Goal: Transaction & Acquisition: Purchase product/service

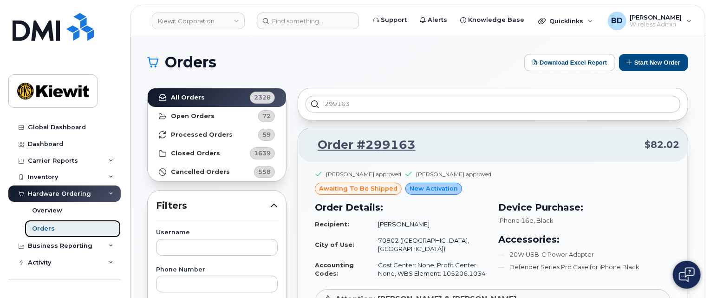
click at [67, 233] on link "Orders" at bounding box center [73, 229] width 96 height 18
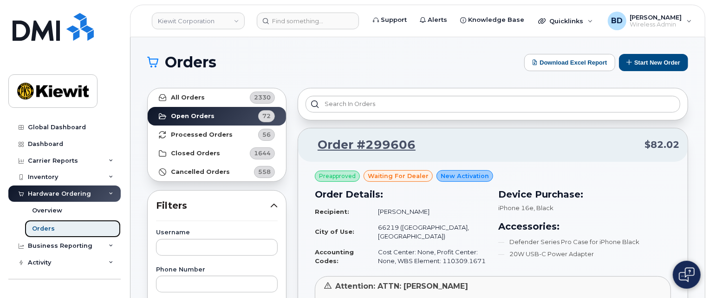
click at [58, 230] on link "Orders" at bounding box center [73, 229] width 96 height 18
click at [665, 64] on button "Start New Order" at bounding box center [653, 62] width 69 height 17
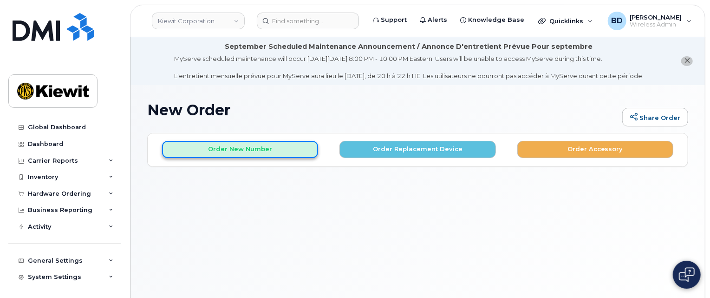
click at [221, 148] on button "Order New Number" at bounding box center [240, 149] width 156 height 17
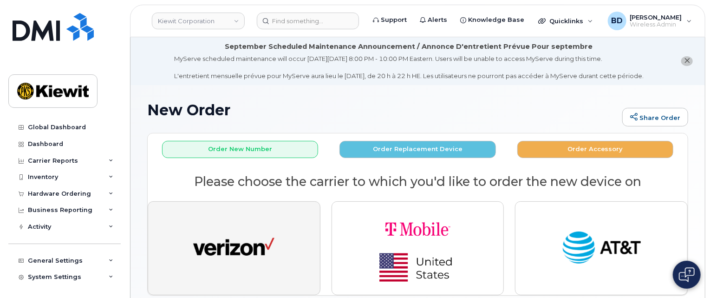
click at [244, 247] on img "button" at bounding box center [233, 248] width 81 height 42
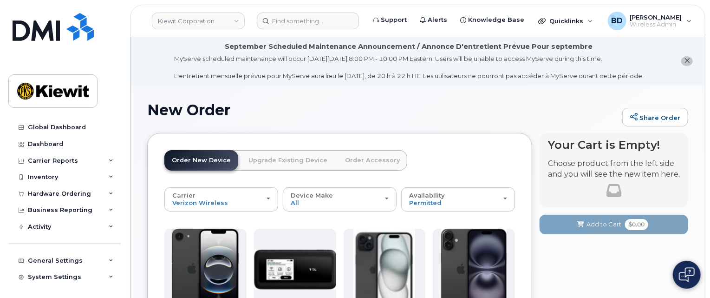
scroll to position [124, 0]
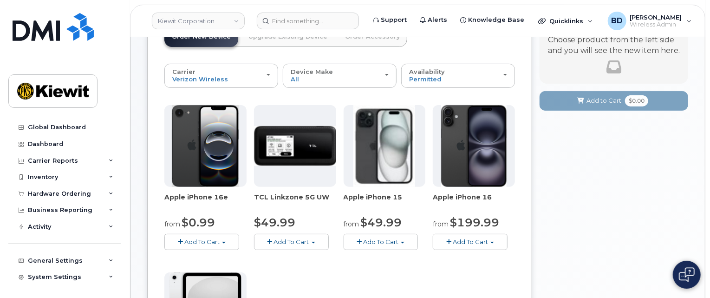
click at [212, 242] on span "Add To Cart" at bounding box center [201, 241] width 35 height 7
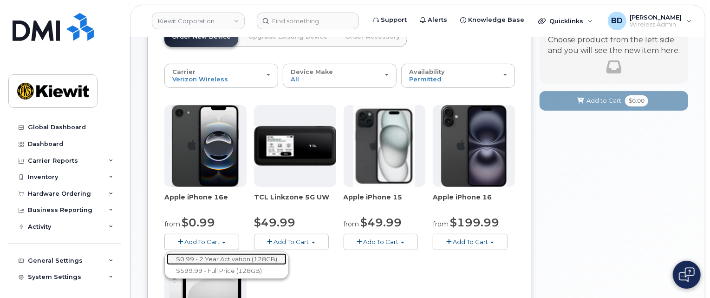
click at [206, 258] on link "$0.99 - 2 Year Activation (128GB)" at bounding box center [227, 259] width 120 height 12
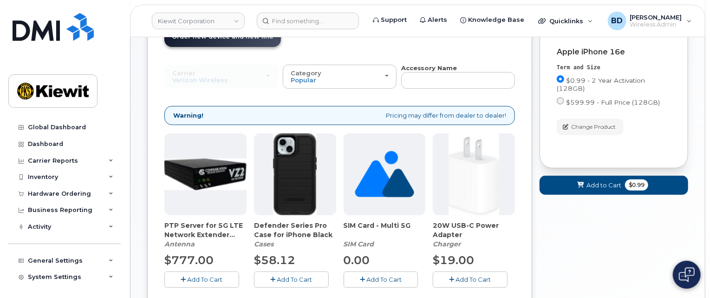
drag, startPoint x: 266, startPoint y: 279, endPoint x: 275, endPoint y: 279, distance: 8.8
click at [266, 279] on button "Add To Cart" at bounding box center [291, 279] width 75 height 16
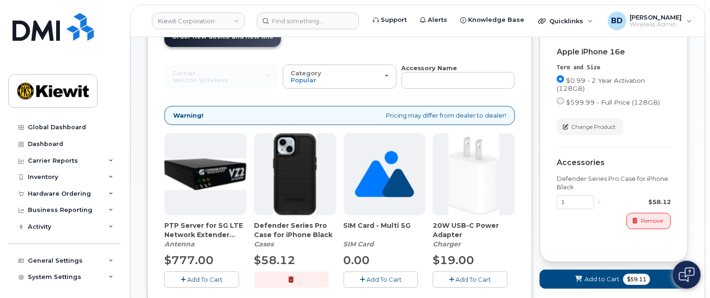
click at [481, 278] on span "Add To Cart" at bounding box center [473, 278] width 35 height 7
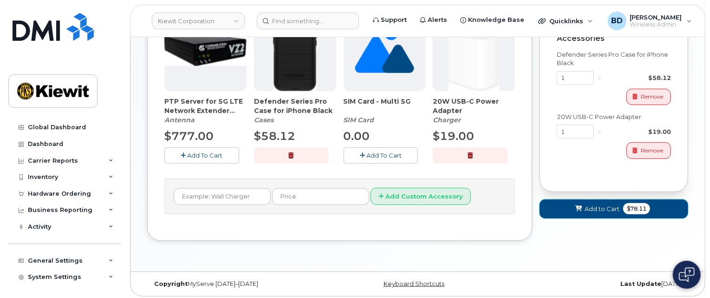
click at [603, 212] on span "Add to Cart" at bounding box center [602, 208] width 35 height 9
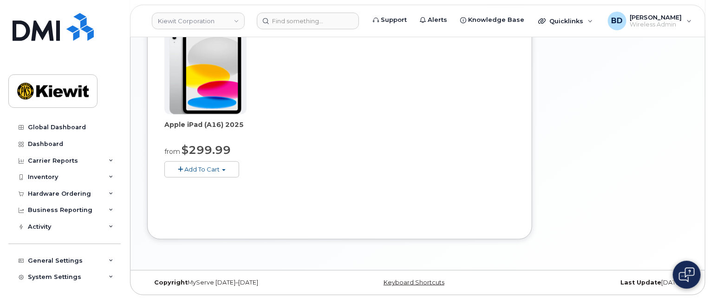
scroll to position [177, 0]
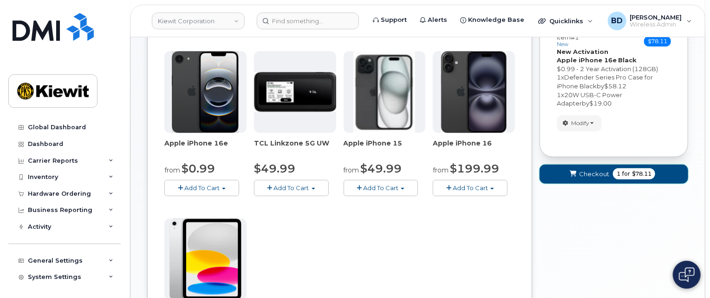
click at [591, 177] on button "Checkout 1 for $78.11" at bounding box center [614, 173] width 149 height 19
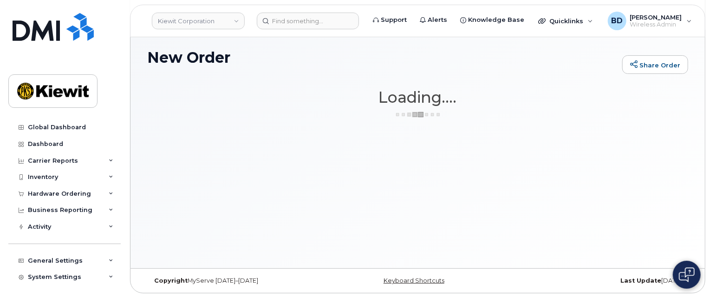
scroll to position [52, 0]
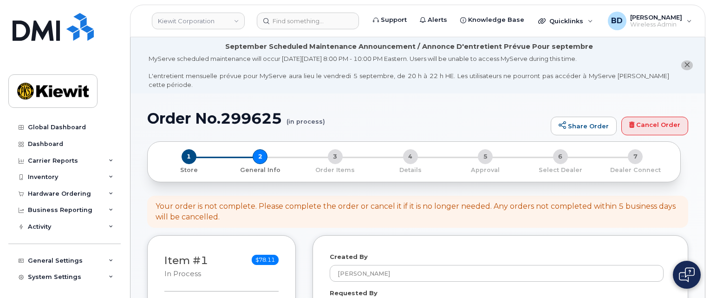
select select
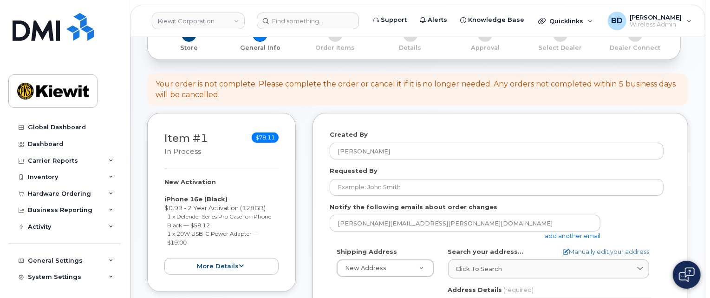
scroll to position [124, 0]
click at [591, 230] on link "add another email" at bounding box center [573, 233] width 56 height 7
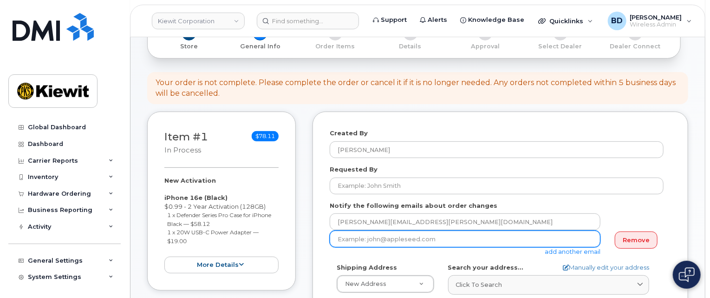
click at [361, 230] on input "email" at bounding box center [465, 238] width 271 height 17
paste input "106286.1108"
drag, startPoint x: 384, startPoint y: 232, endPoint x: 268, endPoint y: 235, distance: 116.1
paste input "mary.stein@kiewit.com"
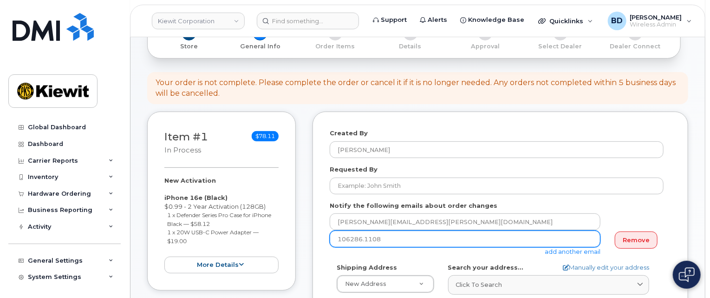
type input "mary.stein@kiewit.com"
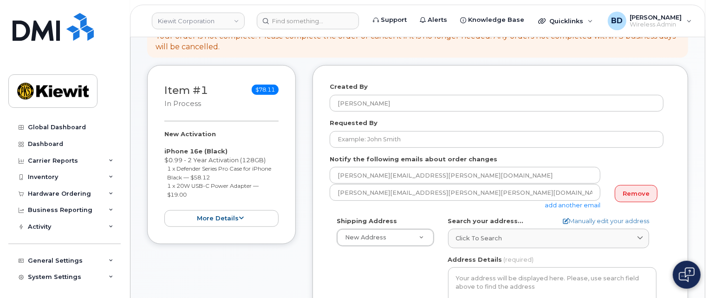
scroll to position [186, 0]
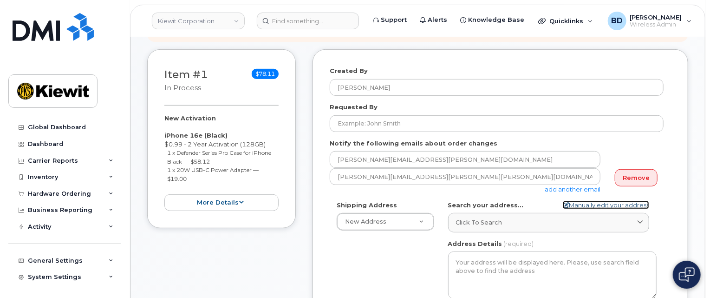
drag, startPoint x: 581, startPoint y: 195, endPoint x: 554, endPoint y: 200, distance: 27.9
click at [582, 201] on link "Manually edit your address" at bounding box center [606, 205] width 86 height 9
select select
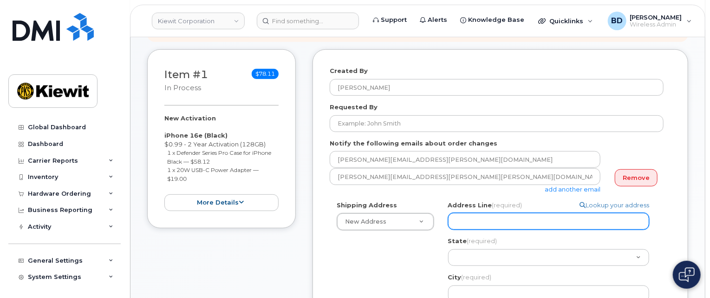
click at [467, 213] on input "Address Line (required)" at bounding box center [548, 221] width 201 height 17
paste input "6200 Lee Vista Blvd"
select select
type input "6200 Lee Vista Blvd"
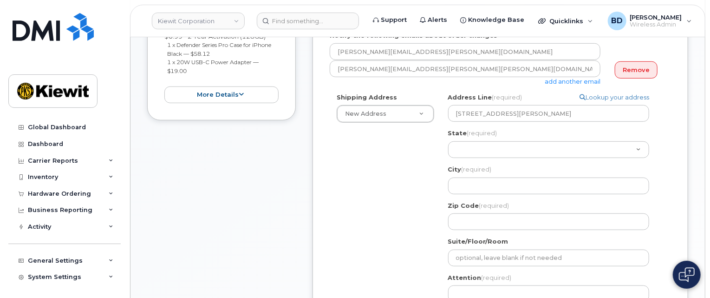
scroll to position [309, 0]
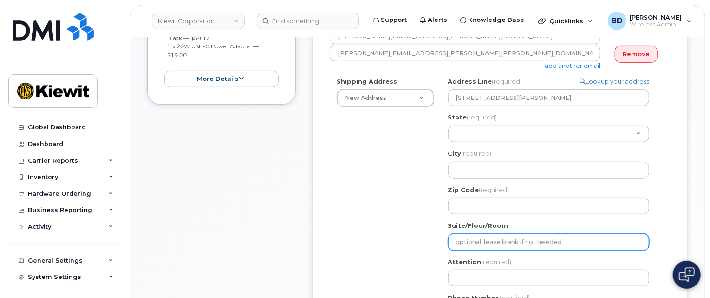
click at [458, 234] on input "Suite/Floor/Room" at bounding box center [548, 242] width 201 height 17
paste input "Ste 100"
select select
type input "Ste 100"
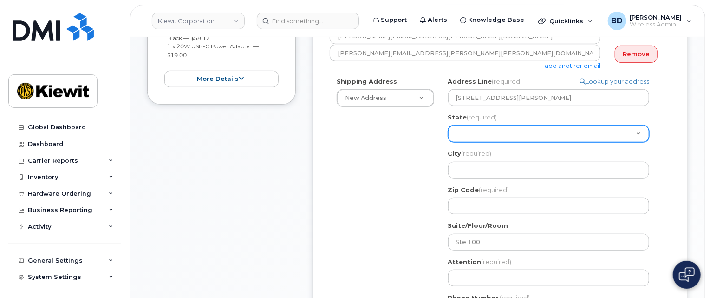
click at [498, 125] on select "Alabama Alaska American Samoa Arizona Arkansas California Colorado Connecticut …" at bounding box center [548, 133] width 201 height 17
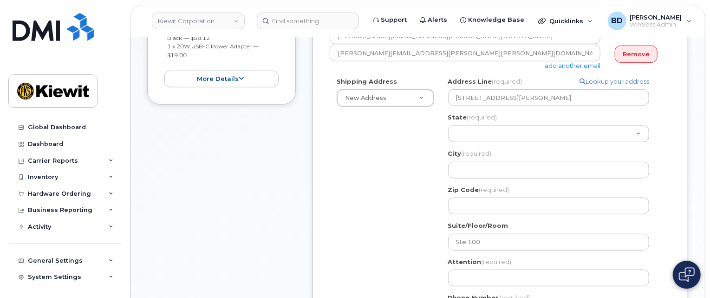
click at [404, 162] on div "Shipping Address New Address New Address 10055 Trainstation Circle 11501 42nd S…" at bounding box center [497, 203] width 334 height 252
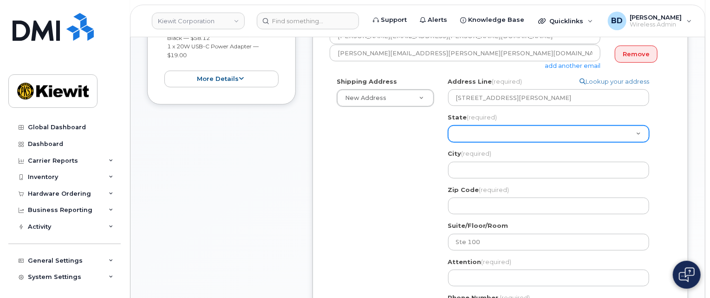
drag, startPoint x: 465, startPoint y: 122, endPoint x: 470, endPoint y: 130, distance: 9.7
click at [467, 125] on select "Alabama Alaska American Samoa Arizona Arkansas California Colorado Connecticut …" at bounding box center [548, 133] width 201 height 17
select select "FL"
click at [465, 126] on select "Alabama Alaska American Samoa Arizona Arkansas California Colorado Connecticut …" at bounding box center [548, 133] width 201 height 17
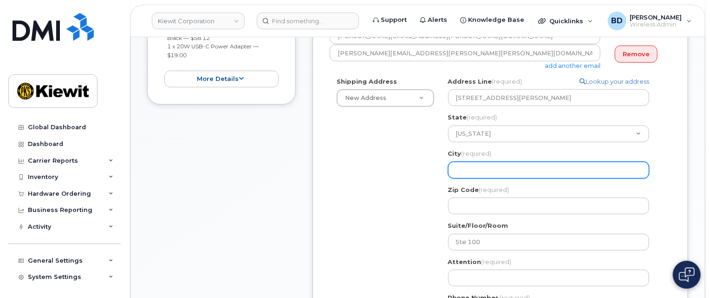
click at [475, 162] on input "City (required)" at bounding box center [548, 170] width 201 height 17
paste input "Orlando"
select select
type input "Orlando"
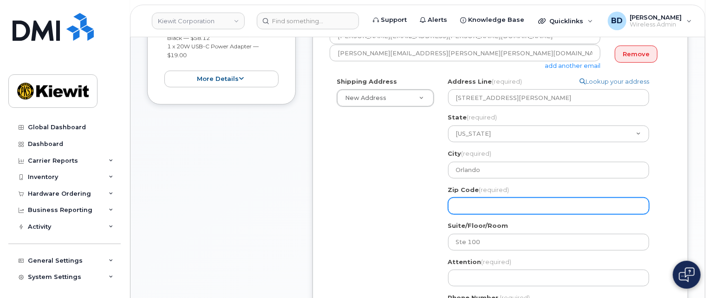
click at [481, 197] on input "Zip Code (required)" at bounding box center [548, 205] width 201 height 17
paste input "32822"
select select
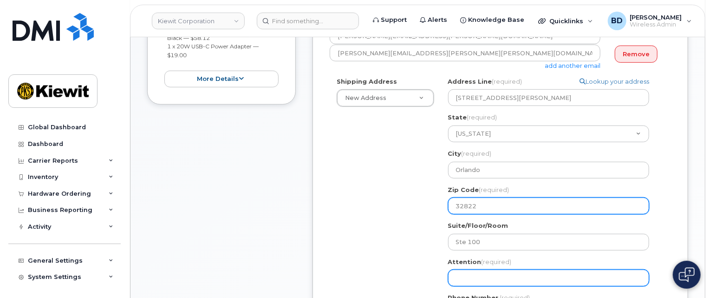
type input "32822"
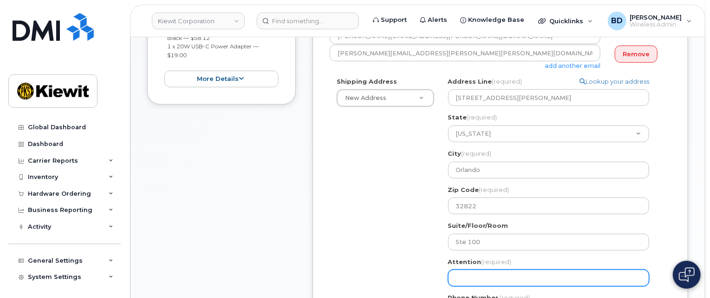
click at [473, 269] on input "Attention (required)" at bounding box center [548, 277] width 201 height 17
click at [482, 270] on input "Attention (required)" at bounding box center [548, 277] width 201 height 17
paste input "Mauricio.Davila"
select select
type input "Mauricio.Davila"
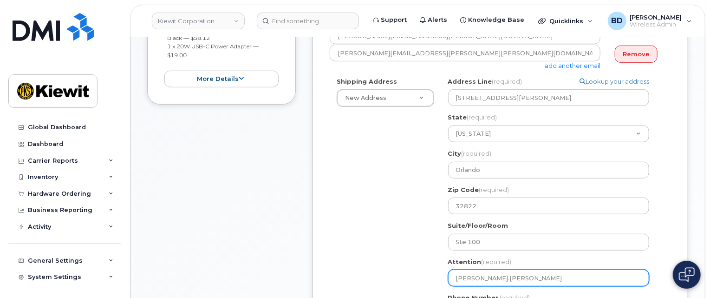
select select
type input "Mauricio.Davila/"
click at [511, 270] on input "Mauricio.Davila/" at bounding box center [548, 277] width 201 height 17
select select
type input "Mauricio.Davila/v"
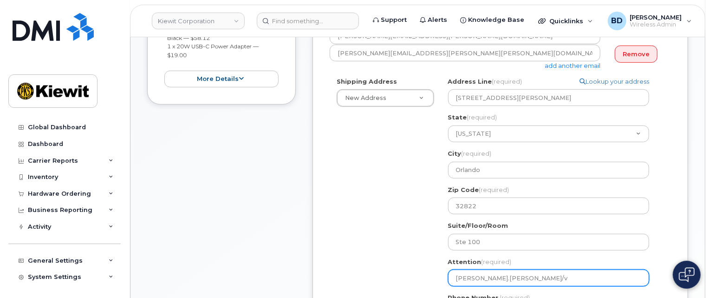
select select
type input "Mauricio.Davila/"
paste input "[PERSON_NAME]"
select select
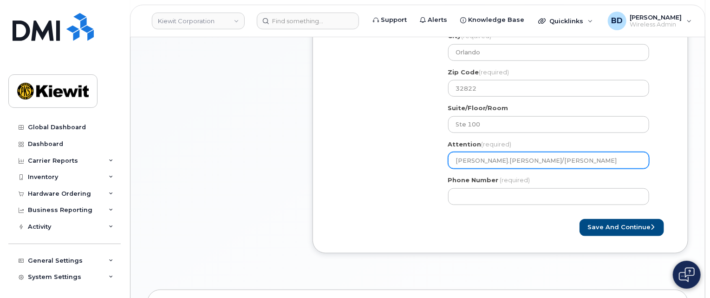
scroll to position [433, 0]
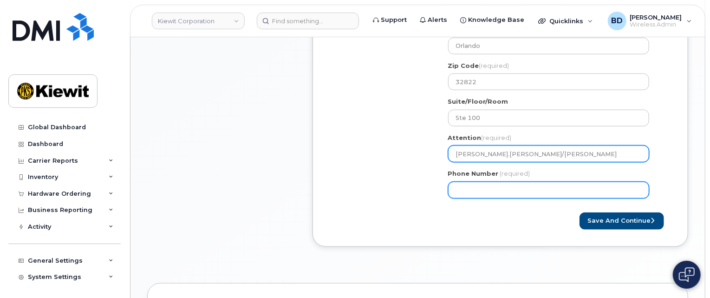
type input "Mauricio.Davila/Bhaskar Kancharla"
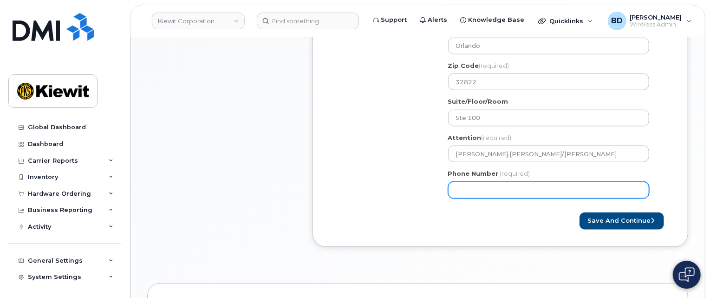
click at [482, 182] on input "Phone Number" at bounding box center [548, 190] width 201 height 17
type input "877772770"
select select
type input "8777727707"
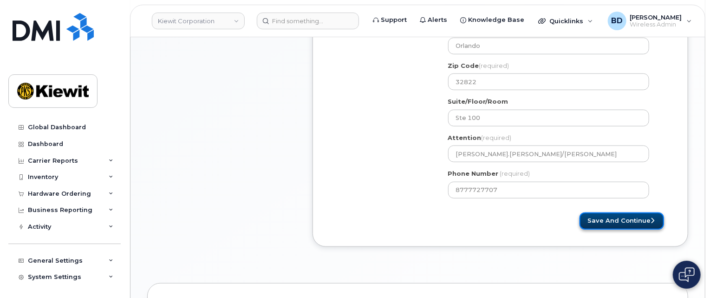
click at [617, 212] on button "Save and Continue" at bounding box center [621, 220] width 85 height 17
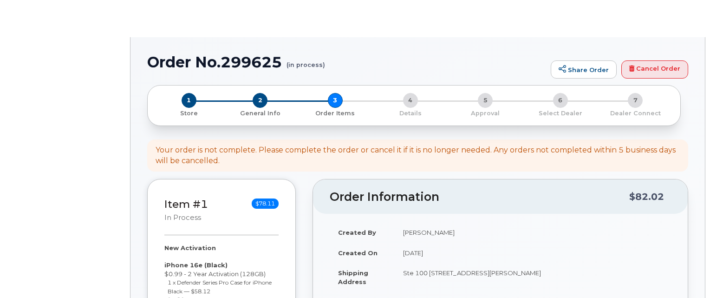
select select
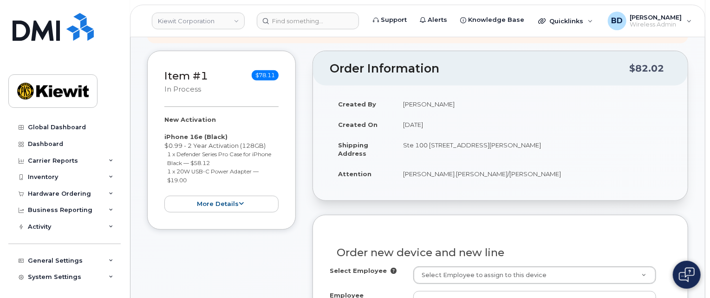
scroll to position [186, 0]
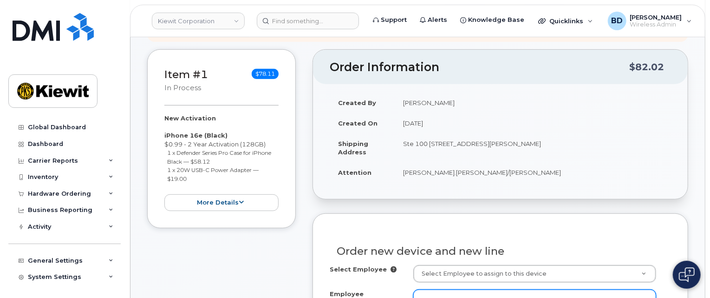
click at [422, 289] on input "Employee Name (required)" at bounding box center [534, 297] width 243 height 17
paste input "[PERSON_NAME]"
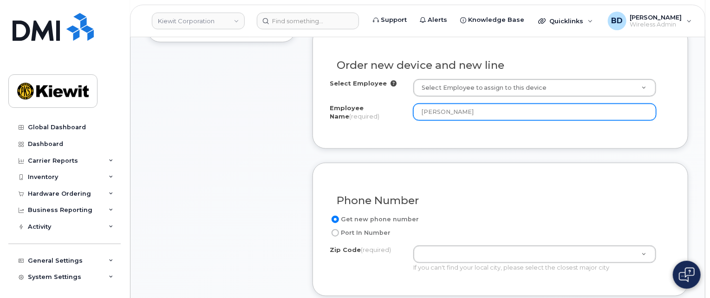
scroll to position [433, 0]
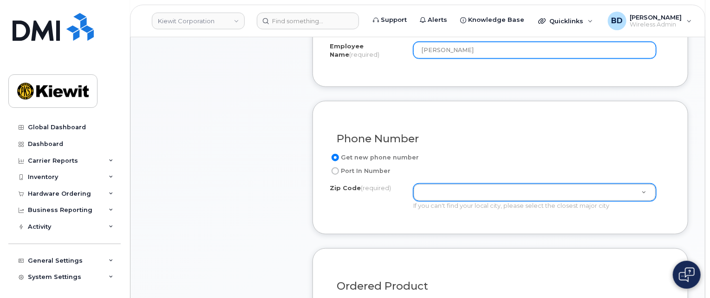
type input "[PERSON_NAME]"
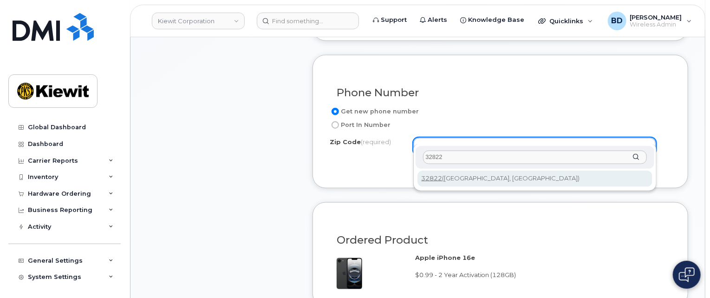
scroll to position [495, 0]
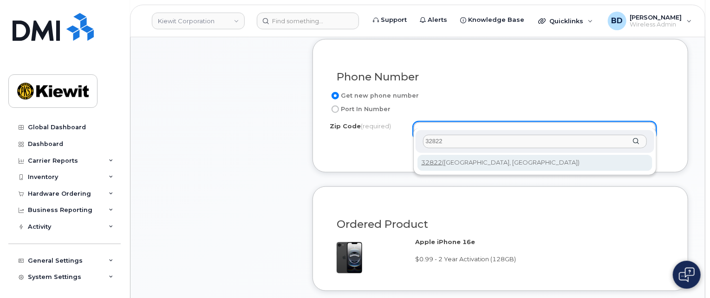
type input "32822"
type input "32822 (Orlando, FL)"
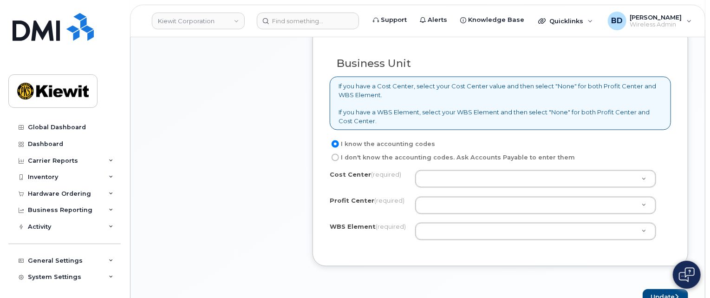
scroll to position [805, 0]
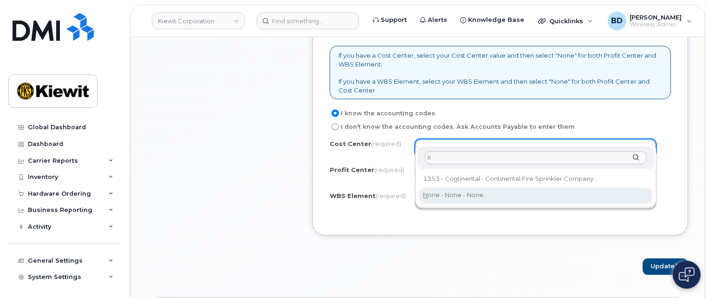
type input "n"
type input "None"
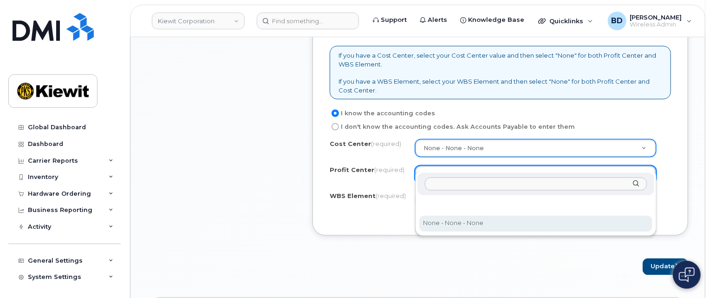
select select "None"
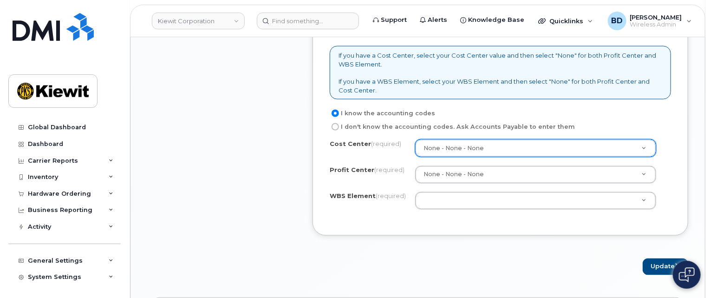
paste input "106305.1098"
type input "106305.1098"
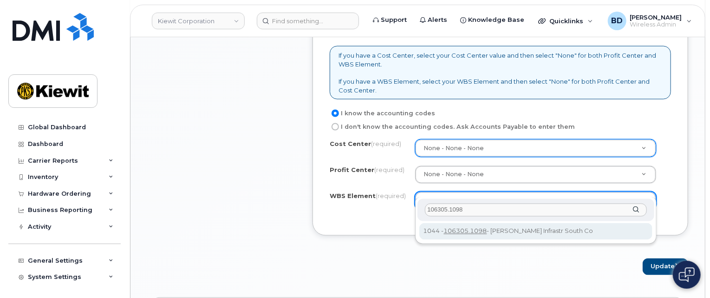
type input "106305.1098"
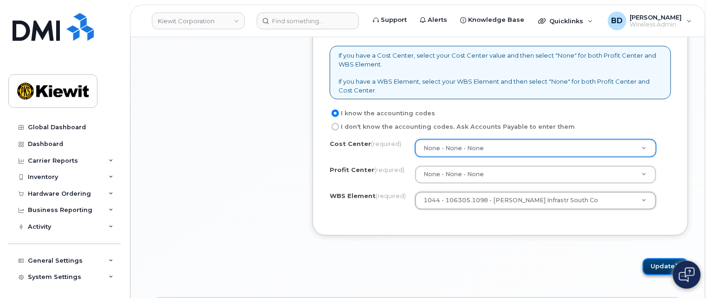
click at [659, 258] on button "Update" at bounding box center [666, 266] width 46 height 17
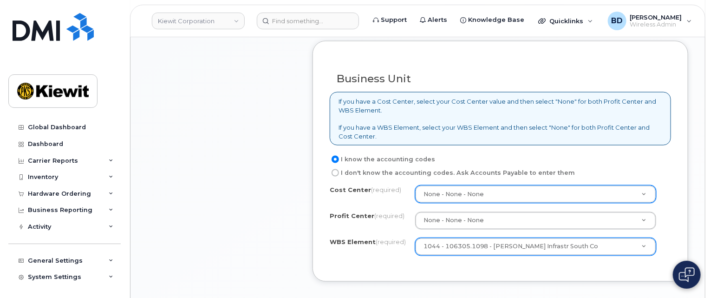
scroll to position [743, 0]
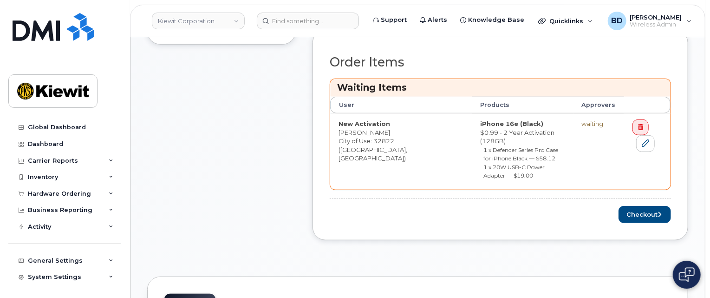
scroll to position [433, 0]
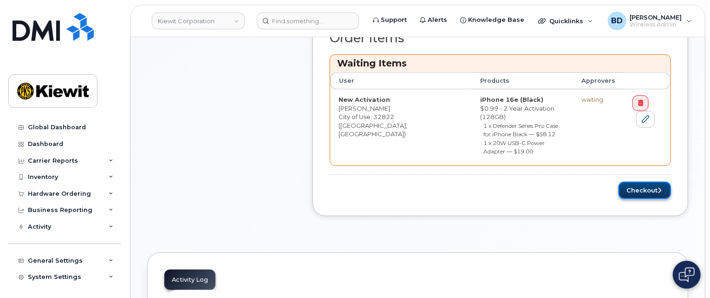
click at [643, 182] on button "Checkout" at bounding box center [644, 190] width 52 height 17
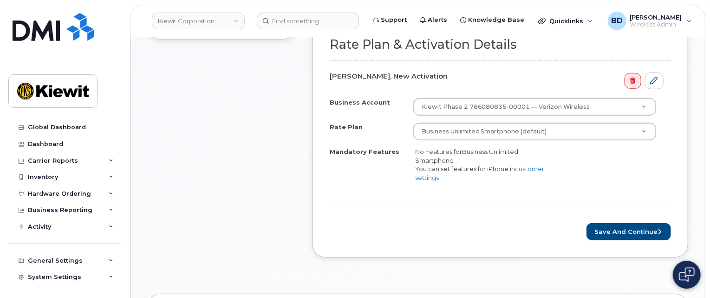
scroll to position [371, 0]
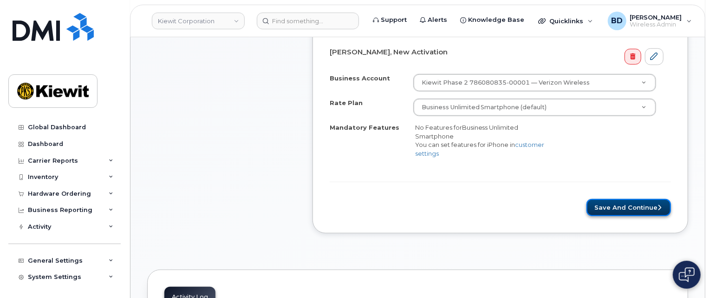
click at [598, 199] on button "Save and Continue" at bounding box center [628, 207] width 85 height 17
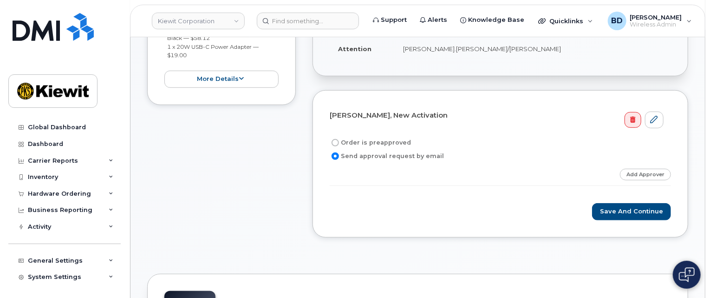
scroll to position [247, 0]
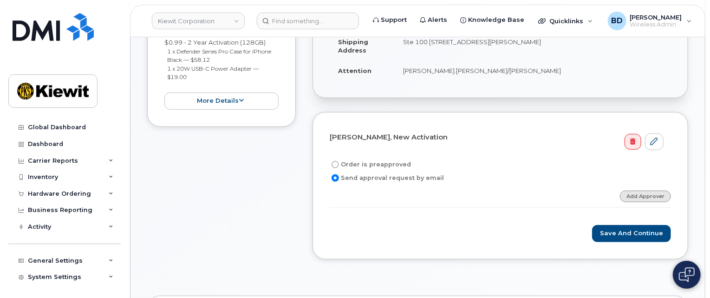
click at [642, 180] on form "[PERSON_NAME], New Activation Order is preapproved Send approval request by ema…" at bounding box center [500, 185] width 341 height 113
click at [638, 190] on link "Add Approver" at bounding box center [645, 196] width 51 height 12
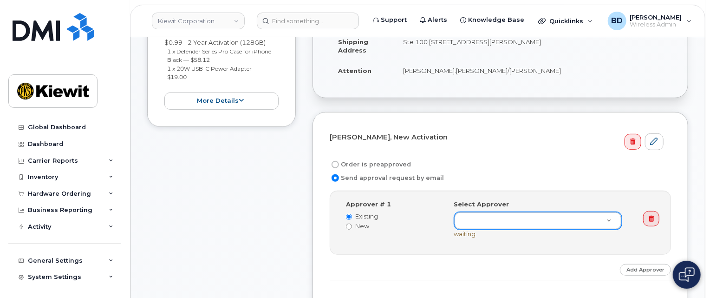
paste input "[EMAIL_ADDRESS][PERSON_NAME][PERSON_NAME][DOMAIN_NAME]"
type input "[EMAIL_ADDRESS][PERSON_NAME][PERSON_NAME][DOMAIN_NAME]"
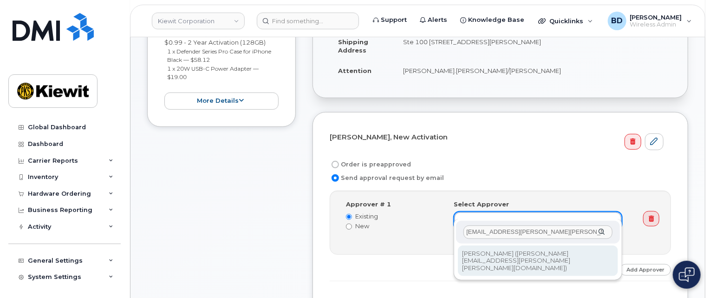
type input "[EMAIL_ADDRESS][PERSON_NAME][PERSON_NAME][DOMAIN_NAME]"
type input "2146672"
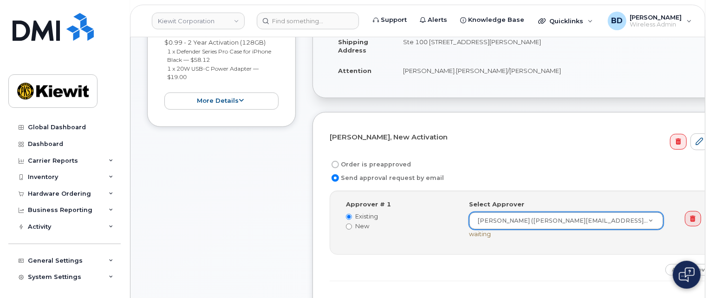
scroll to position [309, 0]
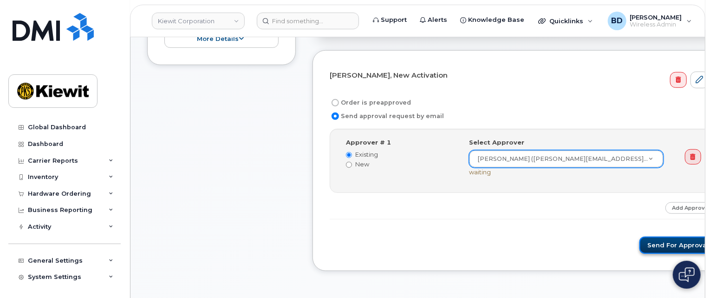
click at [639, 236] on button "Send for Approval" at bounding box center [677, 244] width 77 height 17
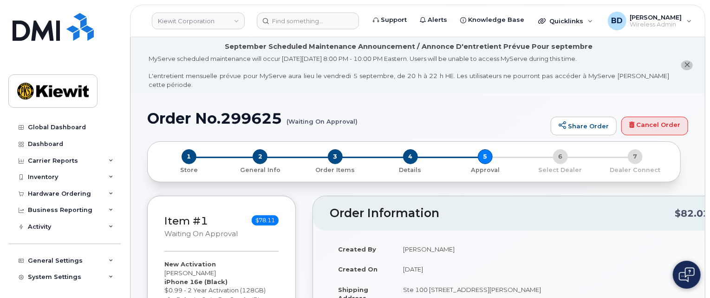
click at [246, 110] on h1 "Order No.299625 (Waiting On Approval)" at bounding box center [346, 118] width 399 height 16
copy h1 "299625"
click at [122, 81] on div "Global Dashboard Dashboard Carrier Reports Monthly Billing Data Pooling Average…" at bounding box center [63, 149] width 126 height 298
click at [44, 191] on div "Hardware Ordering" at bounding box center [59, 193] width 63 height 7
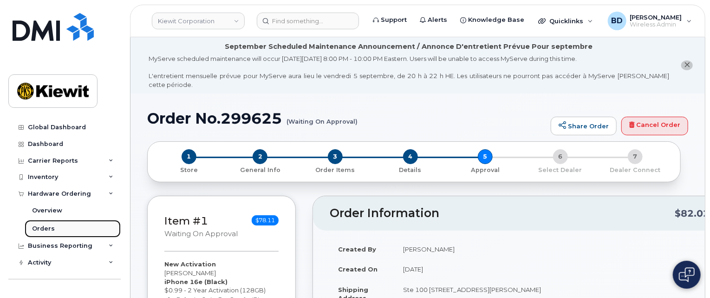
click at [67, 228] on link "Orders" at bounding box center [73, 229] width 96 height 18
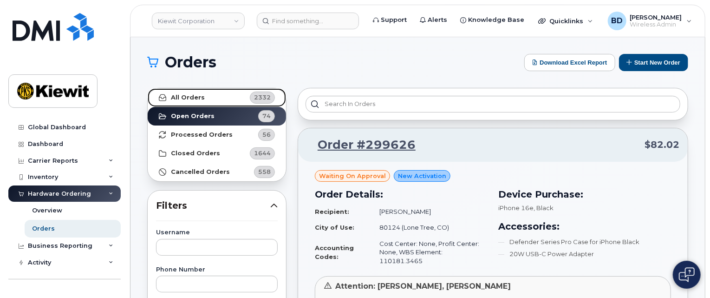
click at [217, 104] on link "All Orders 2332" at bounding box center [217, 97] width 138 height 19
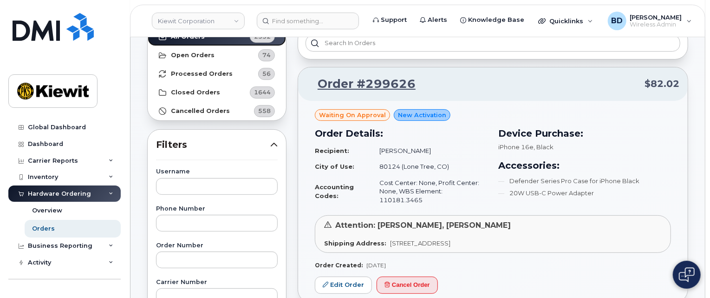
scroll to position [124, 0]
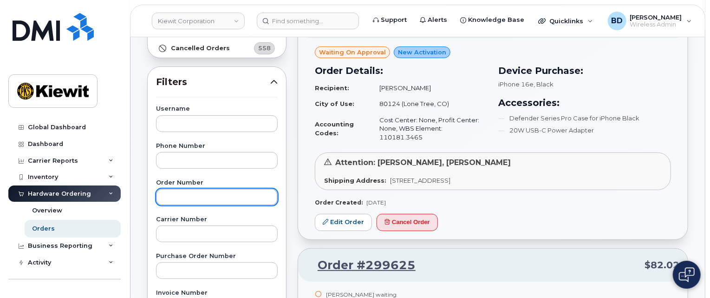
click at [165, 195] on input "text" at bounding box center [217, 197] width 122 height 17
type input "299182"
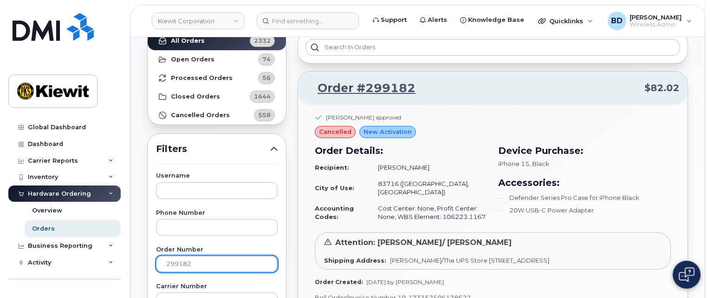
scroll to position [0, 0]
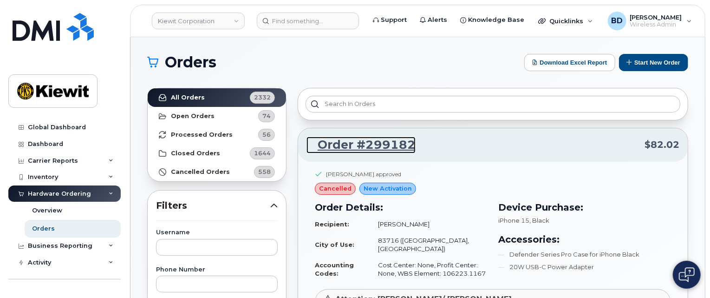
click at [356, 147] on link "Order #299182" at bounding box center [360, 145] width 109 height 17
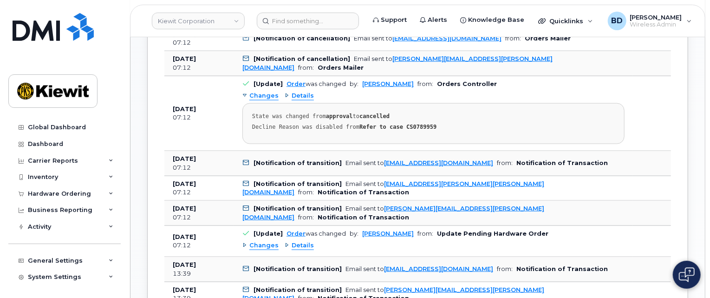
scroll to position [619, 0]
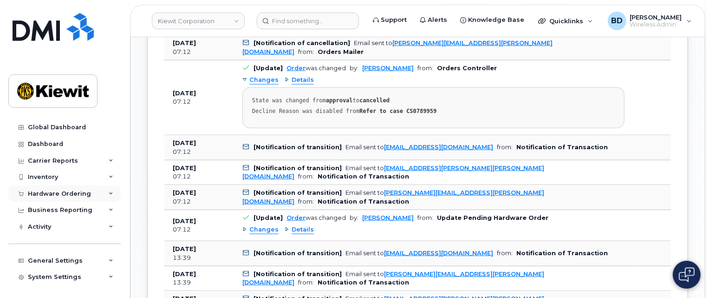
click at [109, 194] on icon at bounding box center [111, 193] width 5 height 5
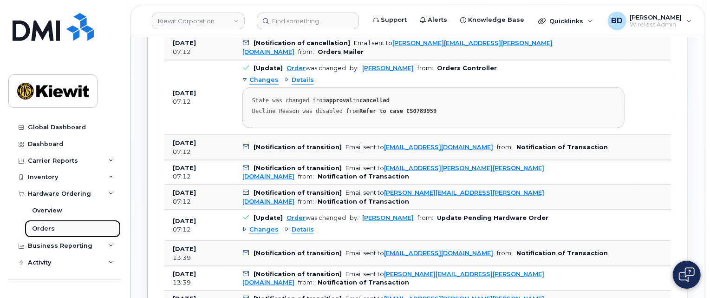
click at [44, 229] on div "Orders" at bounding box center [43, 228] width 23 height 8
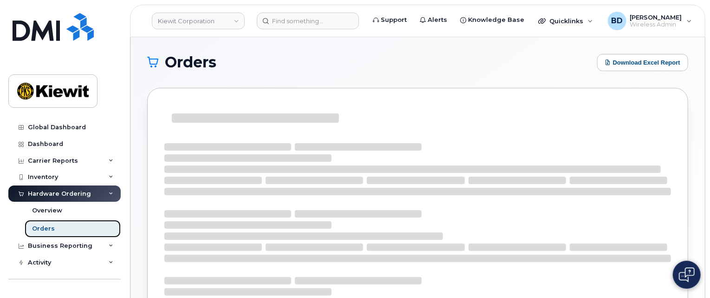
click at [44, 229] on div "Orders" at bounding box center [43, 228] width 23 height 8
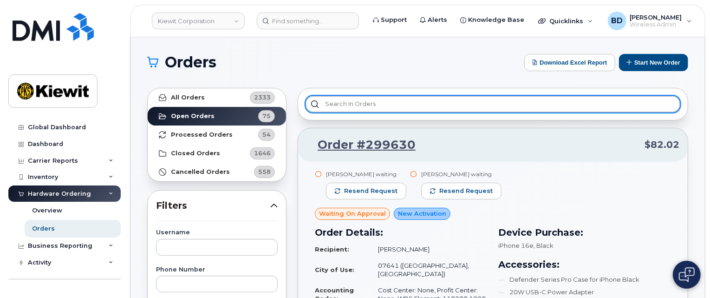
click at [342, 104] on input "text" at bounding box center [493, 104] width 375 height 17
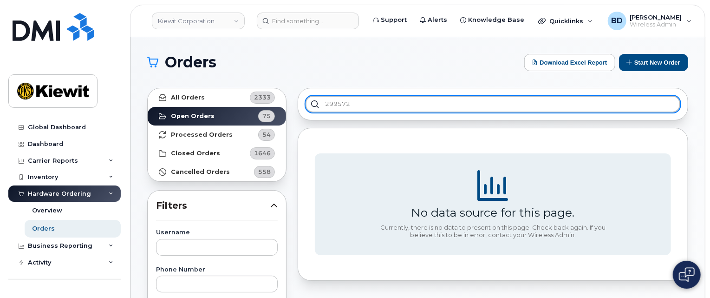
type input "299572"
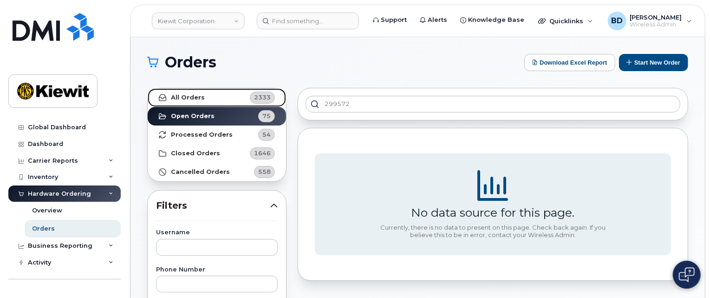
click at [188, 92] on link "All Orders 2333" at bounding box center [217, 97] width 138 height 19
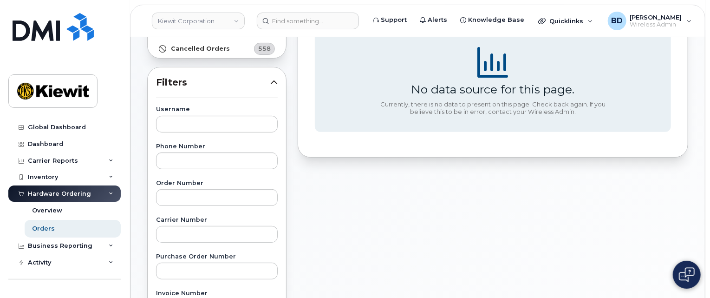
scroll to position [124, 0]
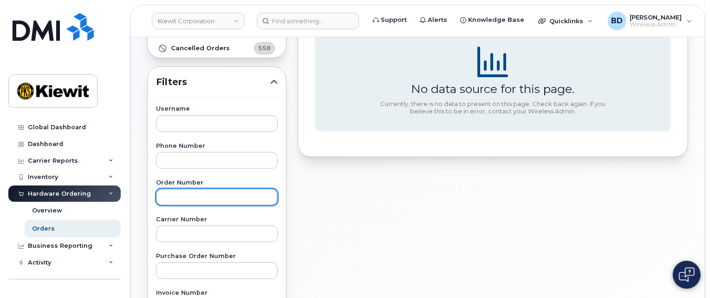
click at [168, 196] on input "text" at bounding box center [217, 197] width 122 height 17
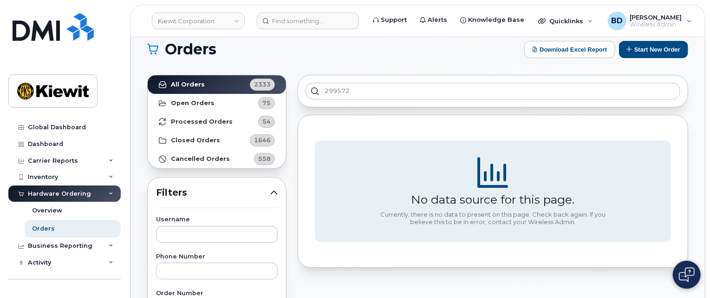
scroll to position [0, 0]
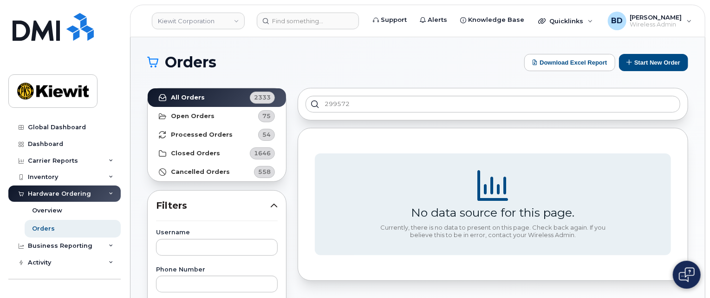
type input "299572"
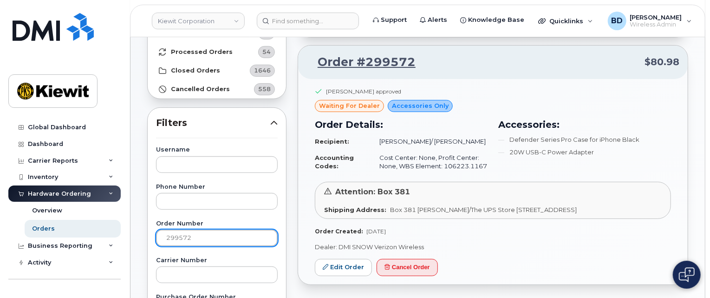
scroll to position [104, 0]
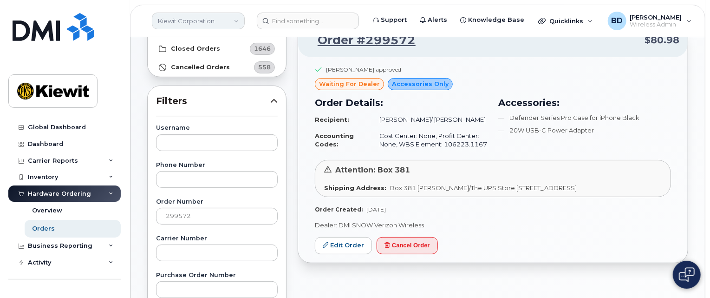
click at [213, 20] on link "Kiewit Corporation" at bounding box center [198, 21] width 93 height 17
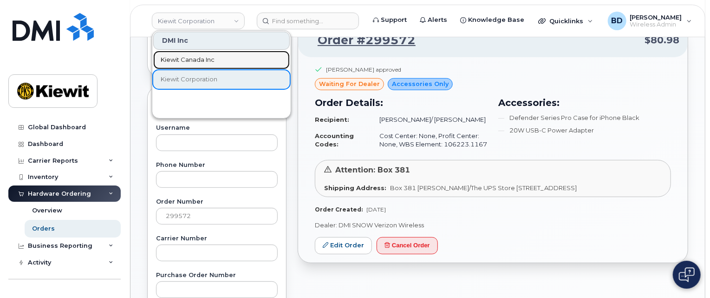
drag, startPoint x: 203, startPoint y: 56, endPoint x: 202, endPoint y: 62, distance: 6.6
click at [203, 56] on span "Kiewit Canada Inc" at bounding box center [188, 59] width 54 height 9
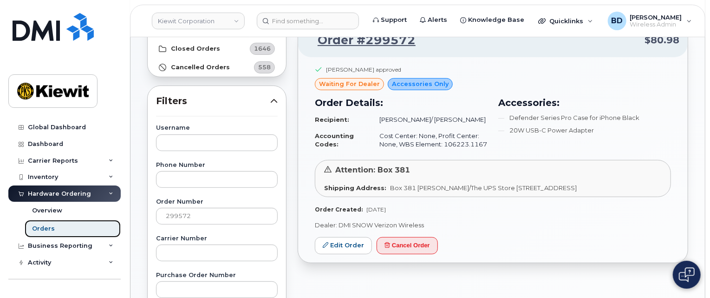
click at [77, 222] on link "Orders" at bounding box center [73, 229] width 96 height 18
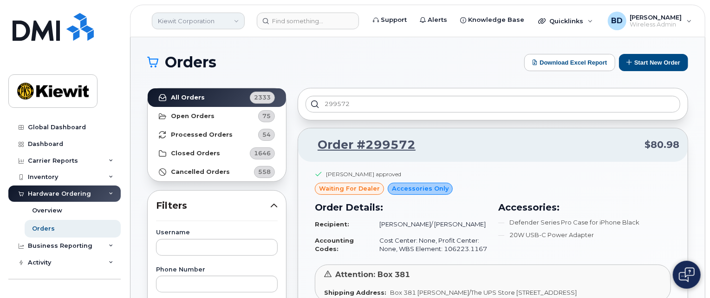
click at [217, 18] on link "Kiewit Corporation" at bounding box center [198, 21] width 93 height 17
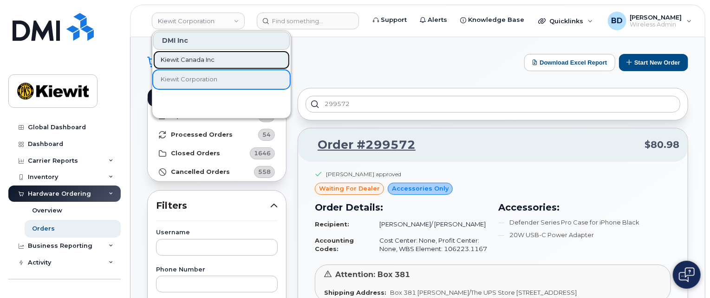
click at [202, 62] on span "Kiewit Canada Inc" at bounding box center [188, 59] width 54 height 9
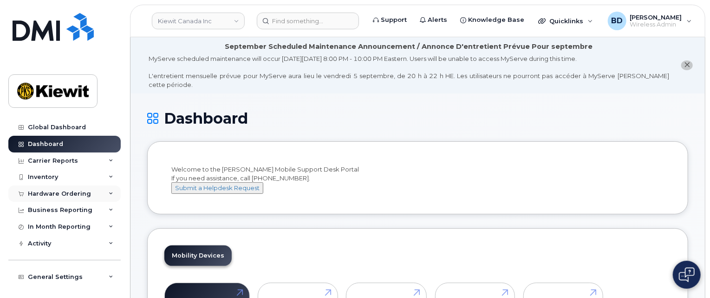
click at [111, 192] on div "Hardware Ordering" at bounding box center [64, 193] width 112 height 17
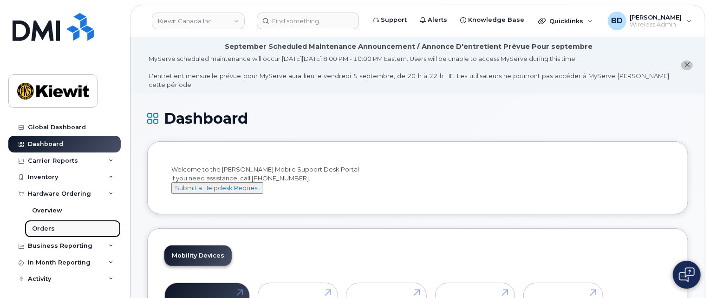
click at [63, 229] on link "Orders" at bounding box center [73, 229] width 96 height 18
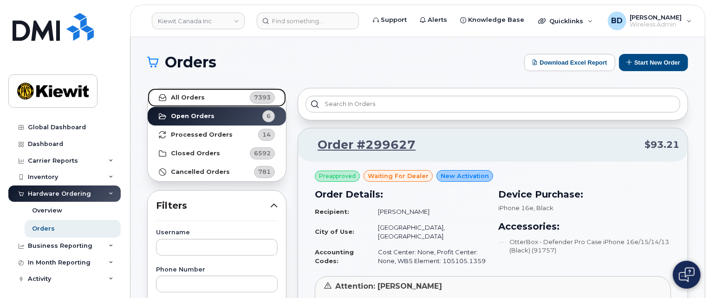
click at [195, 98] on strong "All Orders" at bounding box center [188, 97] width 34 height 7
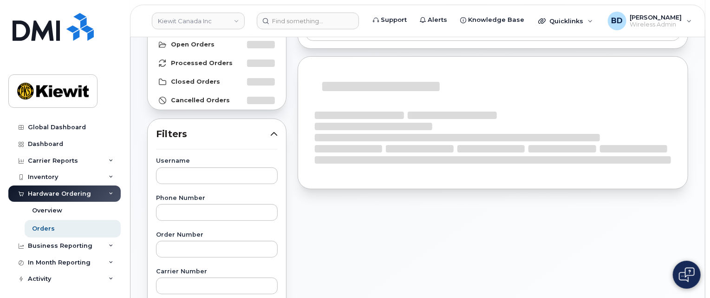
scroll to position [124, 0]
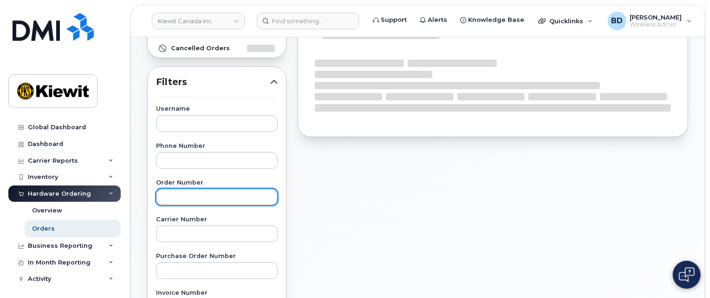
click at [172, 194] on input "text" at bounding box center [217, 197] width 122 height 17
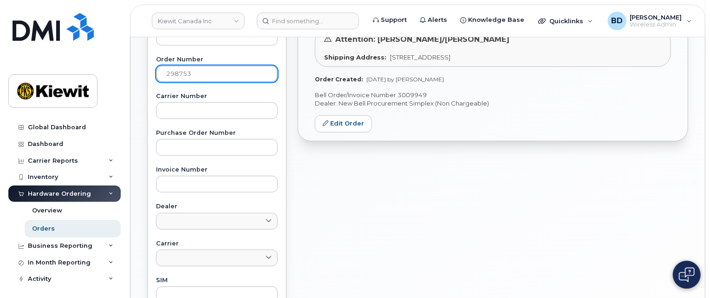
scroll to position [247, 0]
drag, startPoint x: 176, startPoint y: 71, endPoint x: 220, endPoint y: 67, distance: 44.3
click at [220, 67] on input "298753" at bounding box center [217, 73] width 122 height 17
type input "299541"
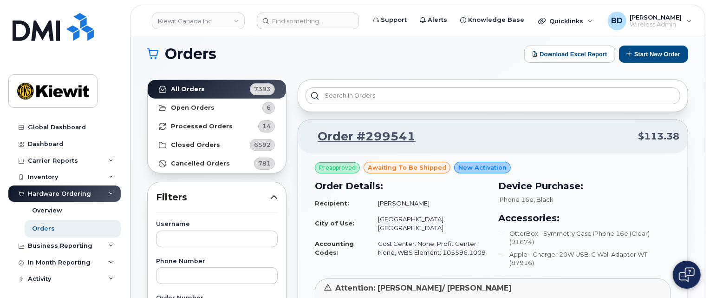
scroll to position [0, 0]
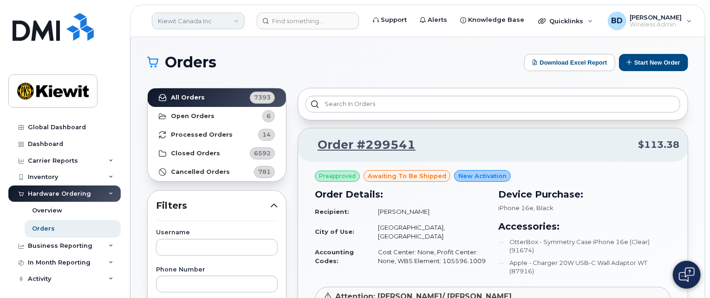
click at [219, 22] on link "Kiewit Canada Inc" at bounding box center [198, 21] width 93 height 17
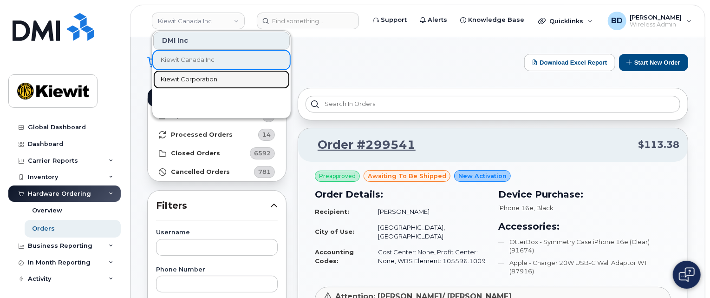
drag, startPoint x: 183, startPoint y: 76, endPoint x: 182, endPoint y: 68, distance: 7.9
click at [183, 77] on span "Kiewit Corporation" at bounding box center [189, 79] width 57 height 9
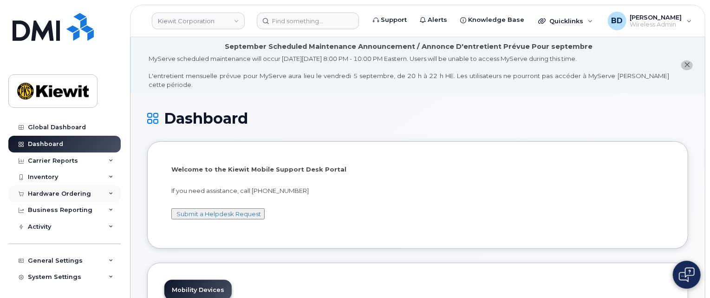
click at [86, 194] on div "Hardware Ordering" at bounding box center [59, 193] width 63 height 7
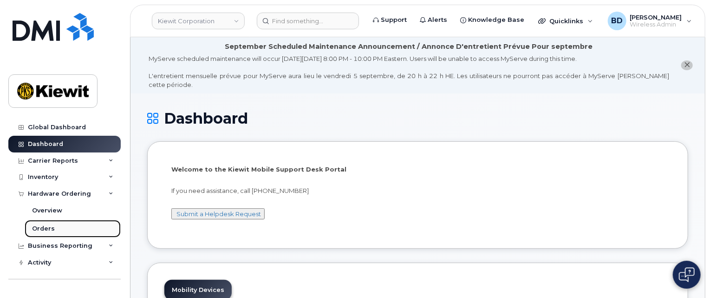
click at [54, 232] on link "Orders" at bounding box center [73, 229] width 96 height 18
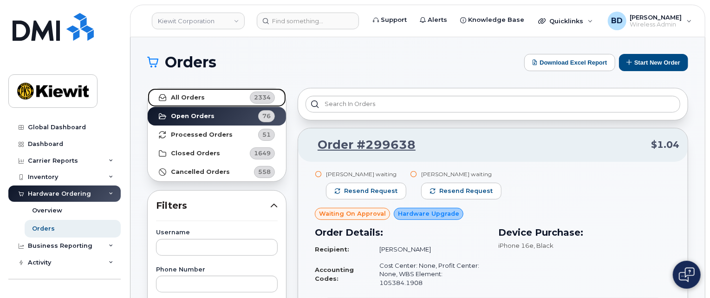
click at [186, 94] on strong "All Orders" at bounding box center [188, 97] width 34 height 7
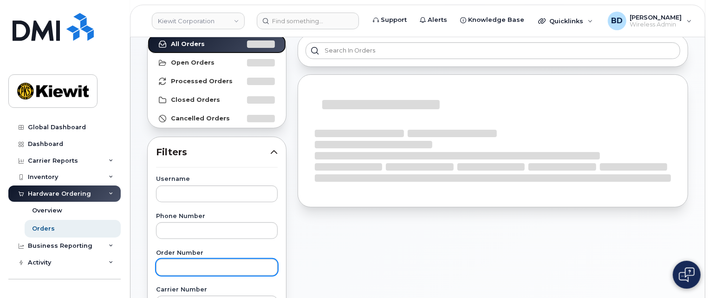
scroll to position [62, 0]
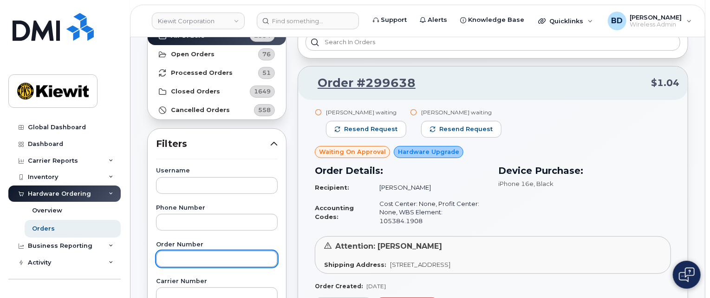
click at [171, 254] on input "text" at bounding box center [217, 258] width 122 height 17
type input "298780"
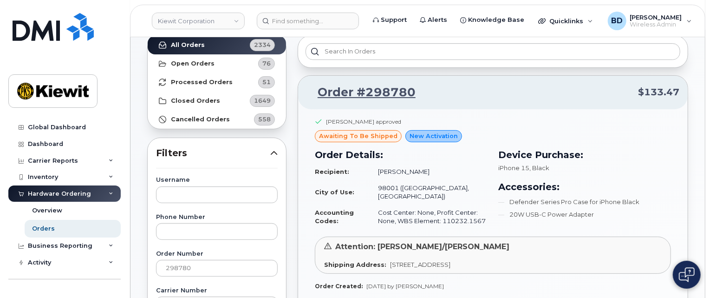
scroll to position [0, 0]
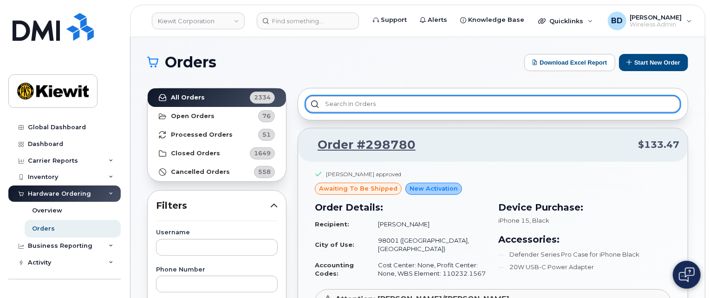
click at [345, 100] on input "text" at bounding box center [493, 104] width 375 height 17
paste input "299282"
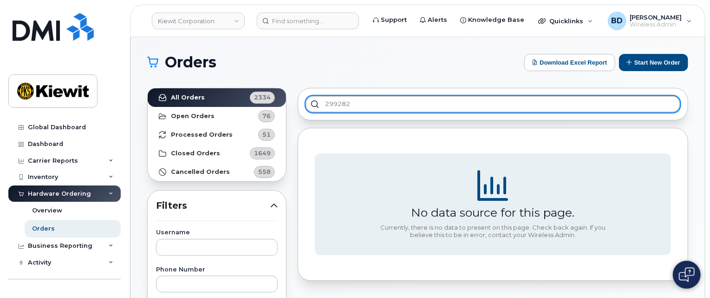
type input "299282"
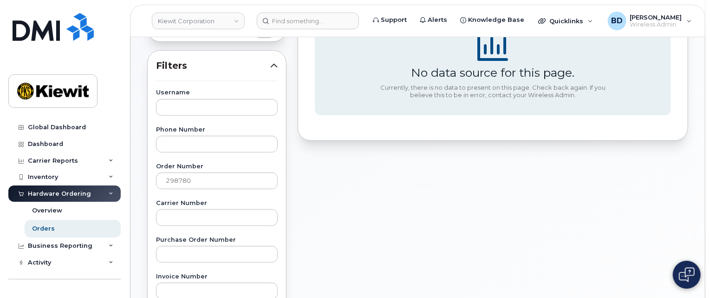
scroll to position [124, 0]
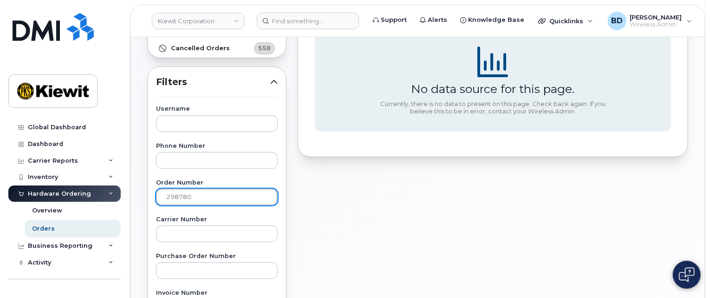
drag, startPoint x: 193, startPoint y: 193, endPoint x: 110, endPoint y: 196, distance: 83.6
click at [130, 196] on div "Kiewit Corporation Support Alerts Knowledge Base Quicklinks Suspend / Cancel De…" at bounding box center [417, 268] width 574 height 709
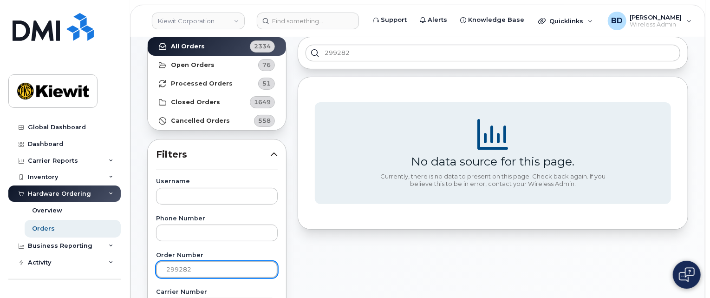
scroll to position [0, 0]
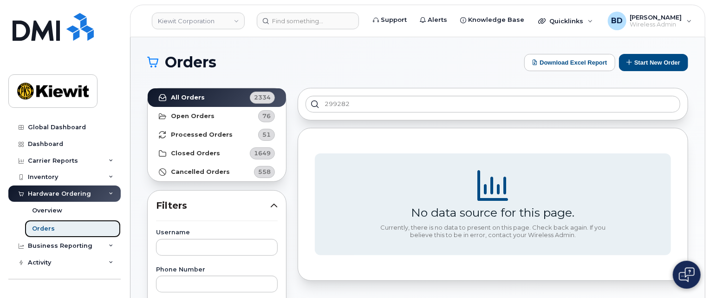
click at [67, 229] on link "Orders" at bounding box center [73, 229] width 96 height 18
click at [221, 98] on link "All Orders 2334" at bounding box center [217, 97] width 138 height 19
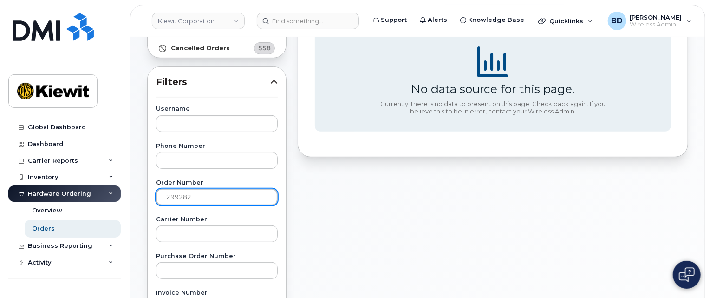
drag, startPoint x: 196, startPoint y: 196, endPoint x: 114, endPoint y: 198, distance: 82.2
click at [130, 198] on div "Kiewit Corporation Support Alerts Knowledge Base Quicklinks Suspend / Cancel De…" at bounding box center [417, 268] width 574 height 709
click at [179, 189] on input "299282" at bounding box center [217, 197] width 122 height 17
paste input "text"
type input "299282"
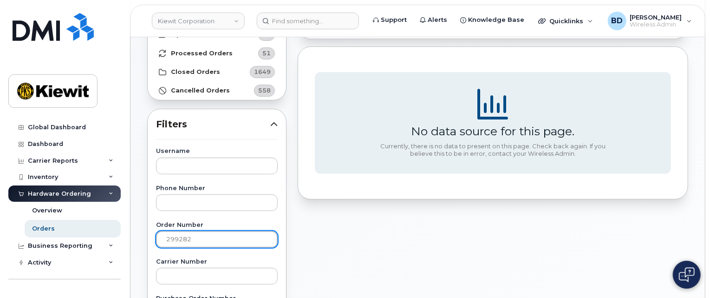
scroll to position [0, 0]
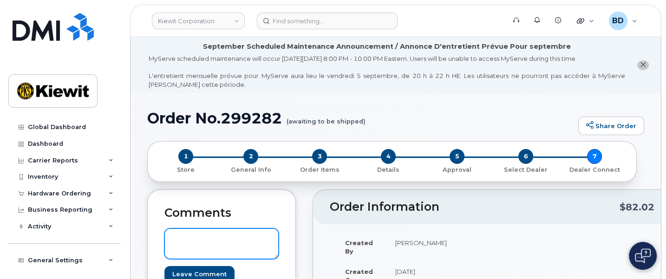
click at [173, 236] on textarea at bounding box center [221, 243] width 114 height 31
click at [207, 247] on textarea "Could I please get an update on this request" at bounding box center [221, 243] width 114 height 31
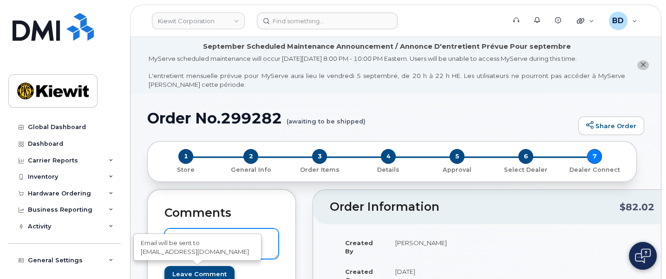
type textarea "Could I please get an update on this request. thanks [PERSON_NAME]"
click at [184, 273] on input "Leave Comment" at bounding box center [199, 274] width 70 height 17
type input "Create Event"
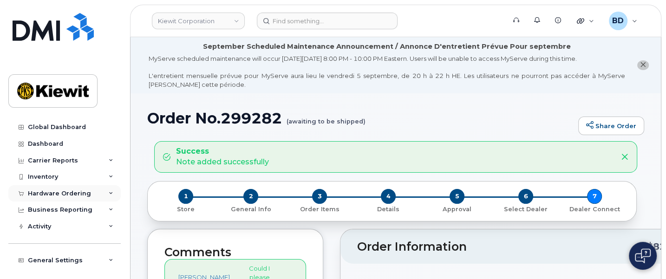
click at [104, 192] on div "Hardware Ordering" at bounding box center [64, 193] width 112 height 17
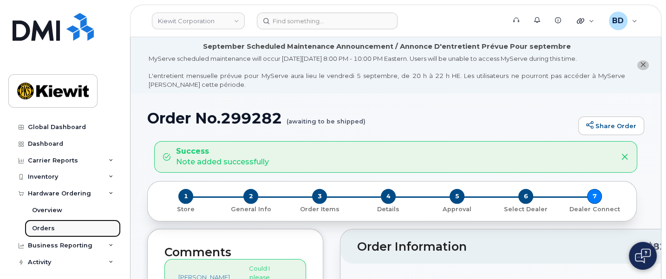
click at [39, 229] on div "Orders" at bounding box center [43, 228] width 23 height 8
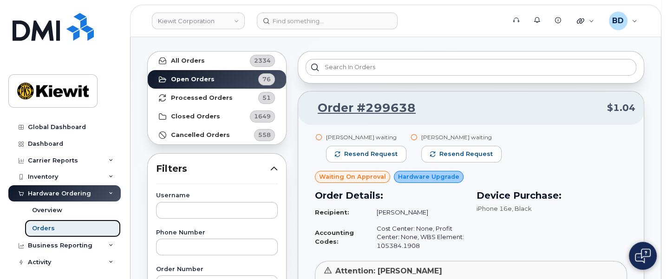
scroll to position [58, 0]
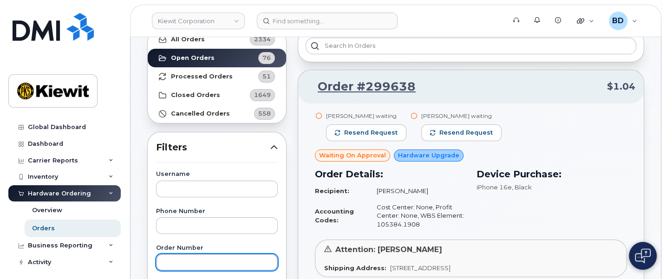
click at [177, 266] on input "text" at bounding box center [217, 262] width 122 height 17
paste input "299303"
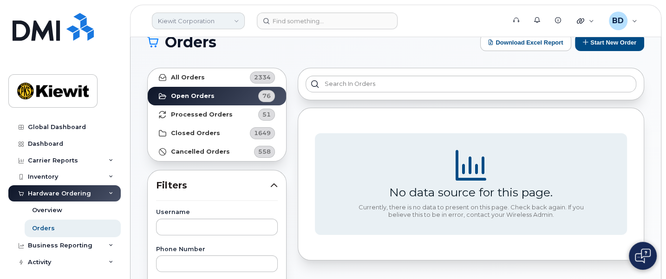
scroll to position [0, 0]
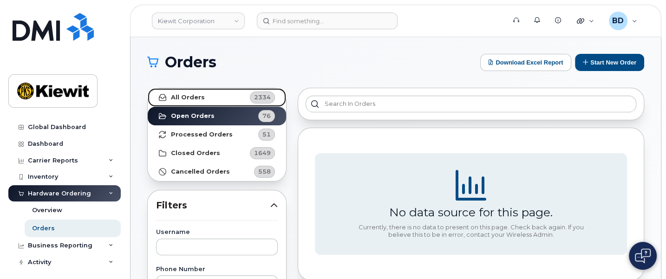
click at [190, 96] on strong "All Orders" at bounding box center [188, 97] width 34 height 7
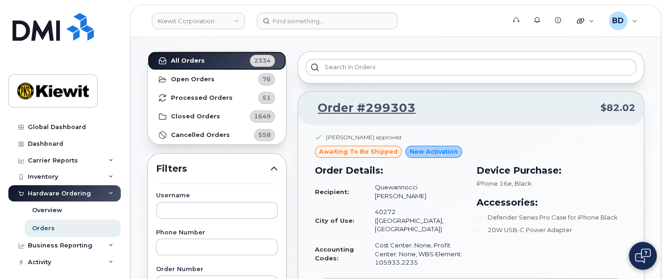
scroll to position [58, 0]
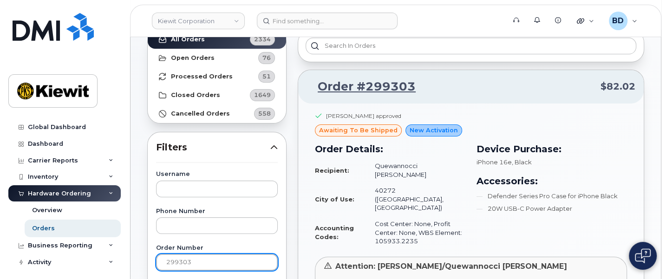
drag, startPoint x: 200, startPoint y: 263, endPoint x: 131, endPoint y: 262, distance: 69.2
paste input "4"
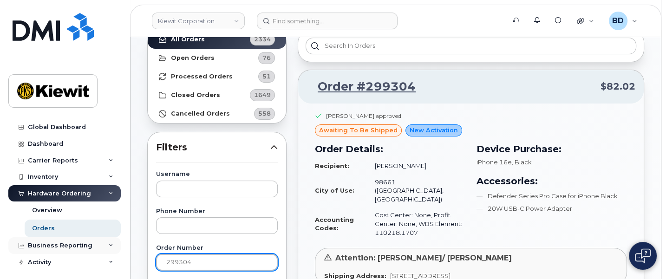
drag, startPoint x: 195, startPoint y: 260, endPoint x: 84, endPoint y: 251, distance: 111.8
paste input "159"
drag, startPoint x: 202, startPoint y: 260, endPoint x: 100, endPoint y: 254, distance: 101.4
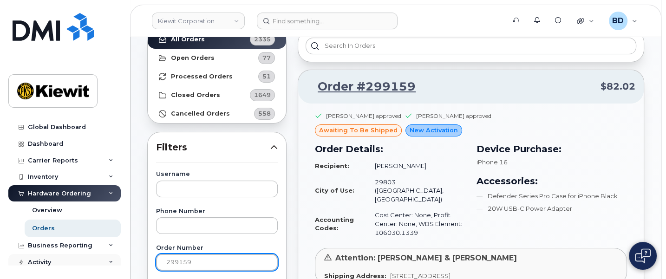
paste input "48"
drag, startPoint x: 199, startPoint y: 259, endPoint x: 123, endPoint y: 260, distance: 75.7
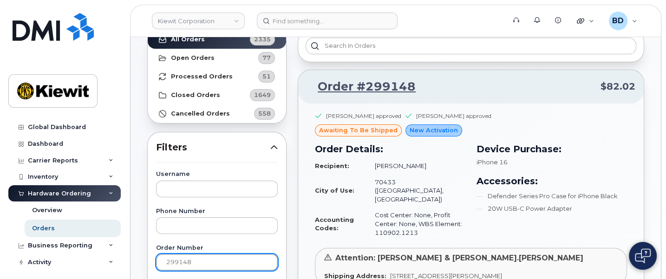
paste input "8790"
type input "298790"
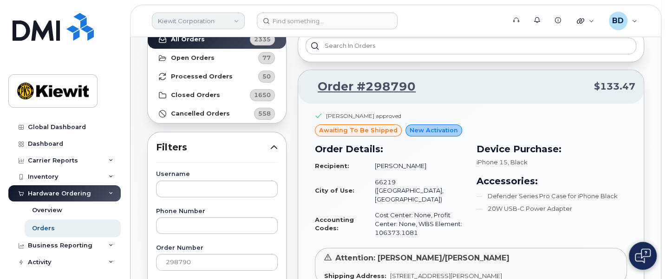
click at [207, 18] on link "Kiewit Corporation" at bounding box center [198, 21] width 93 height 17
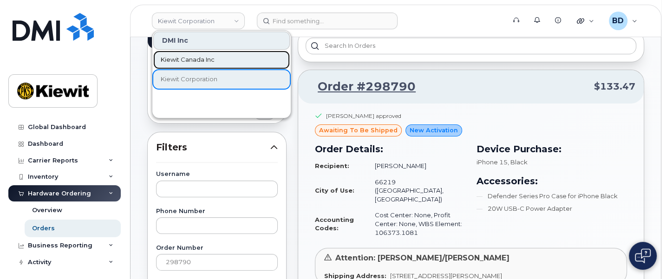
click at [203, 61] on span "Kiewit Canada Inc" at bounding box center [188, 59] width 54 height 9
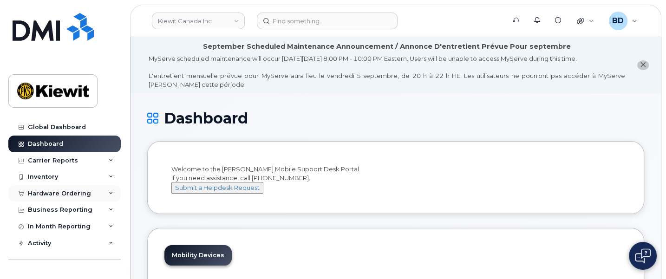
click at [111, 191] on div "Hardware Ordering" at bounding box center [64, 193] width 112 height 17
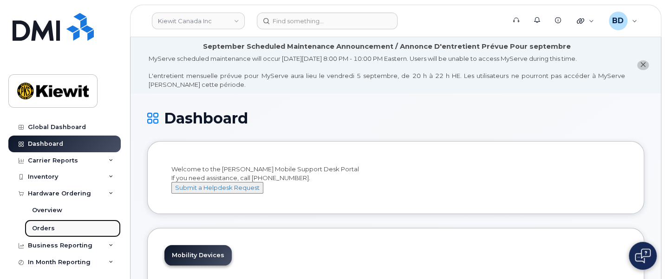
click at [65, 229] on link "Orders" at bounding box center [73, 229] width 96 height 18
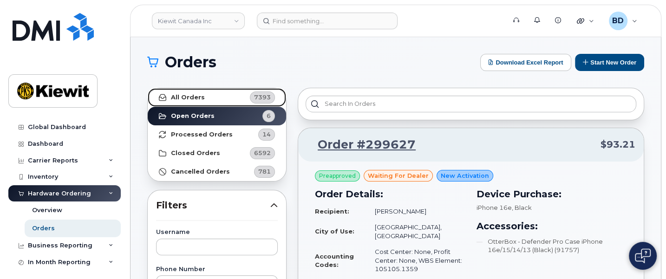
click at [227, 99] on link "All Orders 7393" at bounding box center [217, 97] width 138 height 19
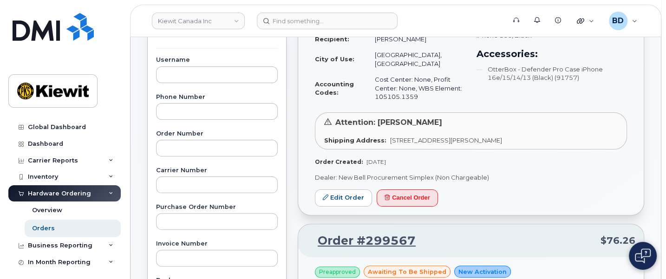
scroll to position [174, 0]
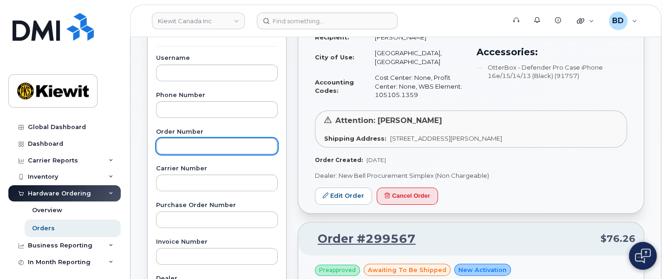
click at [168, 138] on input "text" at bounding box center [217, 146] width 122 height 17
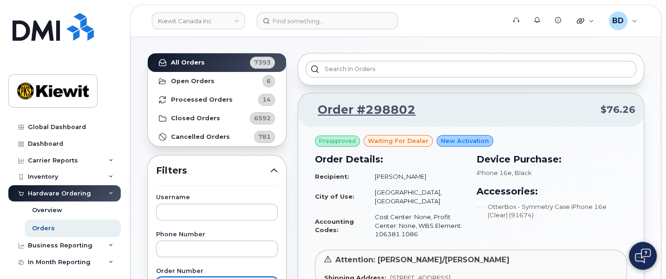
scroll to position [58, 0]
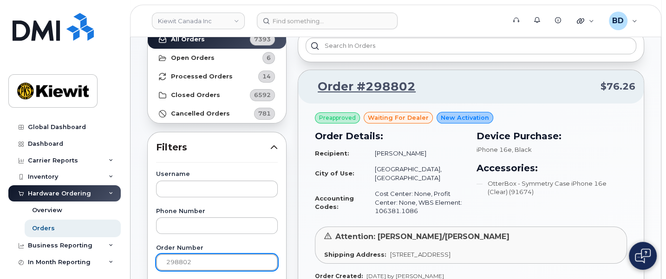
drag, startPoint x: 201, startPoint y: 263, endPoint x: 133, endPoint y: 261, distance: 67.8
paste input "954"
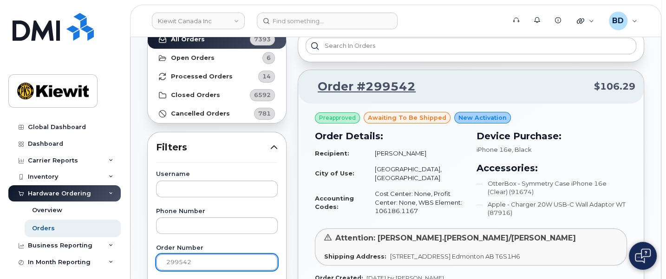
scroll to position [116, 0]
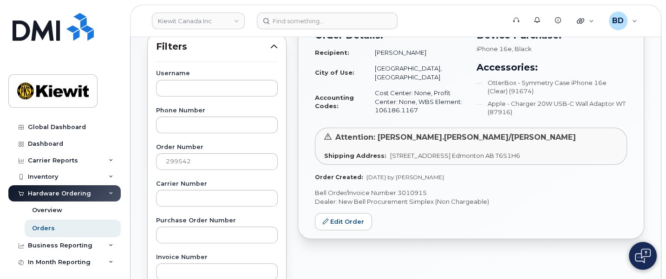
scroll to position [174, 0]
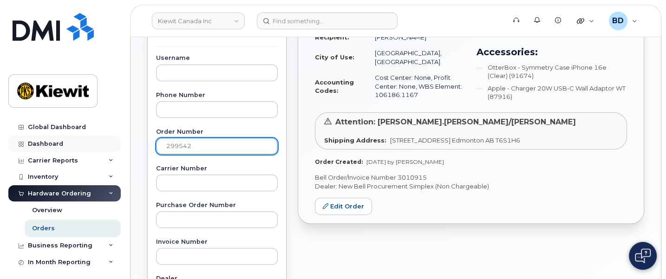
drag, startPoint x: 196, startPoint y: 144, endPoint x: 106, endPoint y: 150, distance: 90.3
click at [130, 151] on div "Kiewit Canada Inc Support Alerts Knowledge Base Quicklinks Suspend / Cancel Dev…" at bounding box center [395, 217] width 530 height 709
paste input "67"
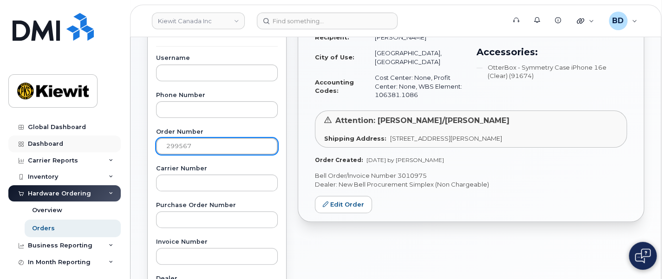
drag, startPoint x: 203, startPoint y: 145, endPoint x: 108, endPoint y: 144, distance: 95.7
click at [130, 144] on div "Kiewit Canada Inc Support Alerts Knowledge Base Quicklinks Suspend / Cancel Dev…" at bounding box center [395, 217] width 530 height 709
paste input "8753"
type input "298753"
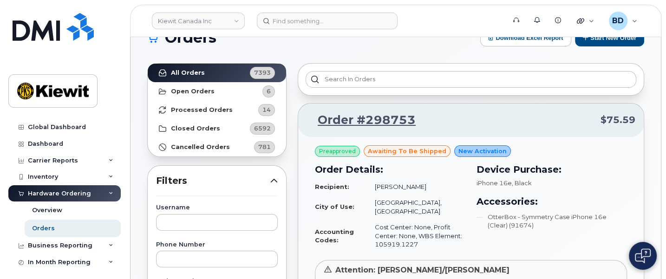
scroll to position [0, 0]
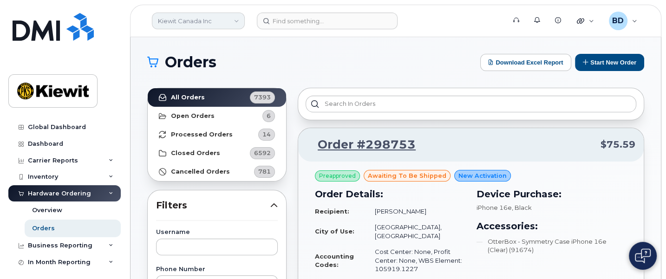
click at [185, 24] on link "Kiewit Canada Inc" at bounding box center [198, 21] width 93 height 17
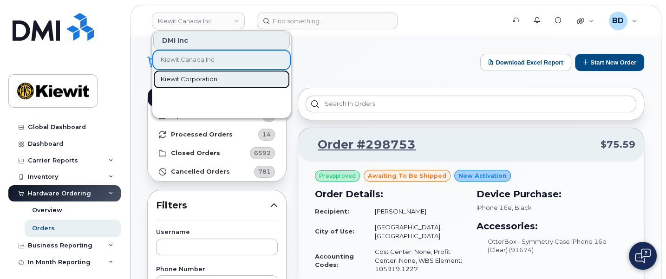
click at [195, 78] on span "Kiewit Corporation" at bounding box center [189, 79] width 57 height 9
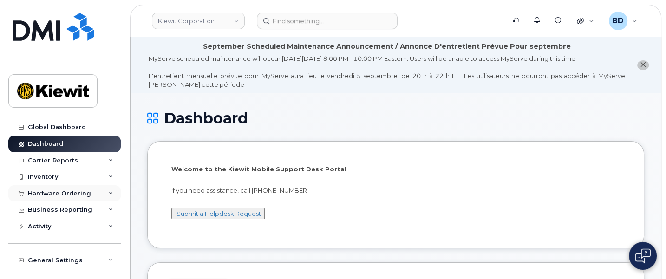
click at [111, 193] on div "Hardware Ordering" at bounding box center [64, 193] width 112 height 17
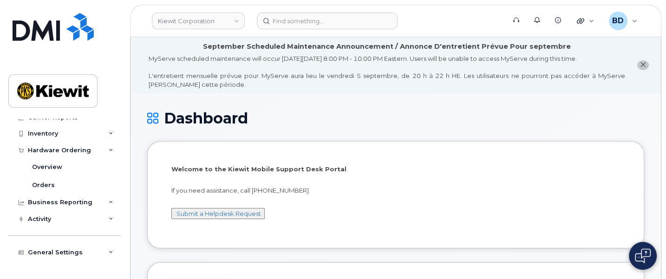
scroll to position [72, 0]
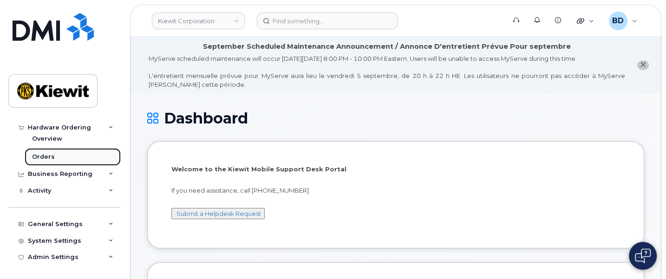
click at [52, 154] on div "Orders" at bounding box center [43, 157] width 23 height 8
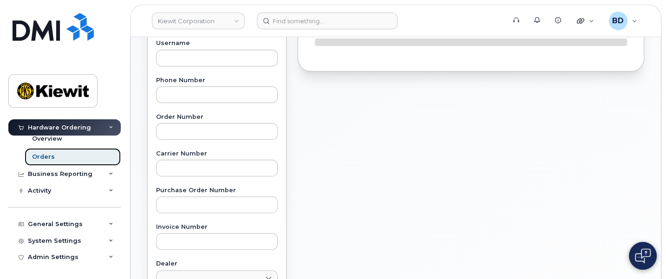
scroll to position [232, 0]
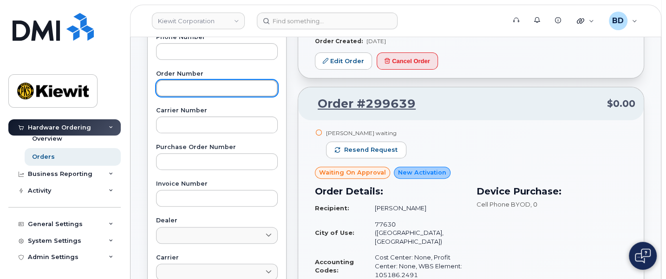
click at [173, 85] on input "text" at bounding box center [217, 88] width 122 height 17
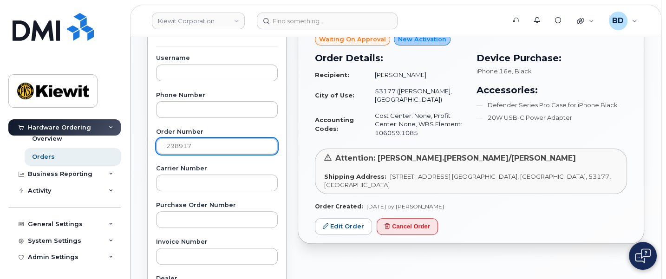
scroll to position [58, 0]
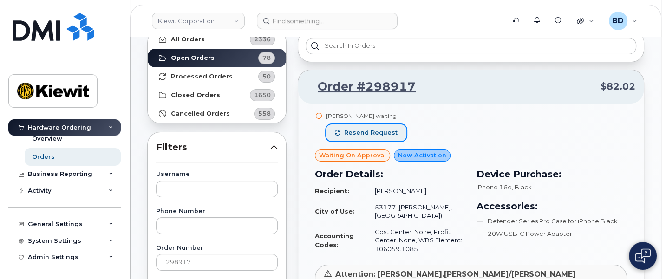
click at [367, 132] on span "Resend request" at bounding box center [370, 133] width 53 height 8
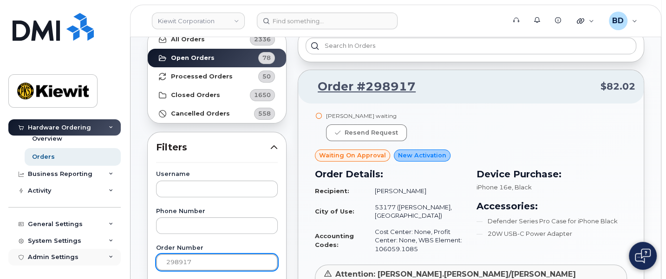
drag, startPoint x: 188, startPoint y: 260, endPoint x: 71, endPoint y: 255, distance: 117.1
type input "7"
paste input "299524"
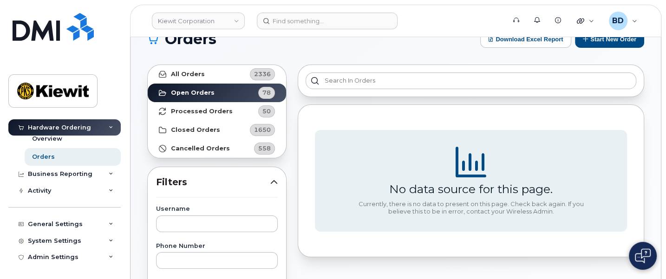
scroll to position [0, 0]
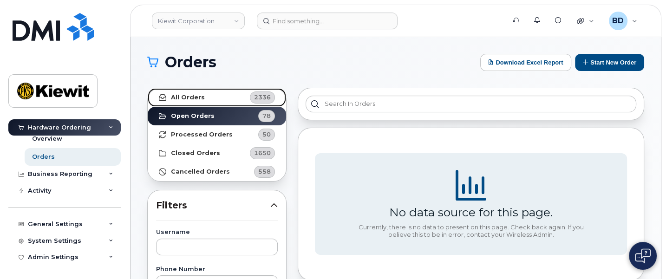
click at [201, 98] on strong "All Orders" at bounding box center [188, 97] width 34 height 7
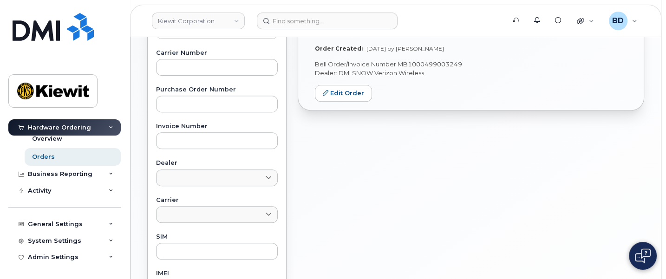
scroll to position [116, 0]
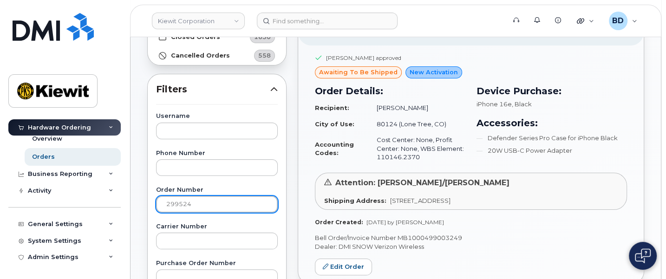
drag, startPoint x: 203, startPoint y: 200, endPoint x: 104, endPoint y: 200, distance: 99.8
click at [130, 200] on div "[PERSON_NAME] Corporation Support Alerts Knowledge Base Quicklinks Suspend / Ca…" at bounding box center [395, 275] width 530 height 709
paste input "9"
type input "2"
paste input "299529"
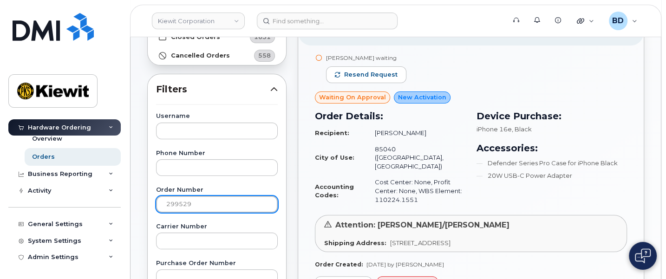
scroll to position [58, 0]
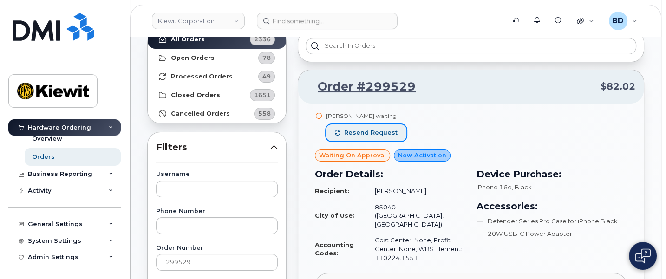
click at [355, 132] on span "Resend request" at bounding box center [370, 133] width 53 height 8
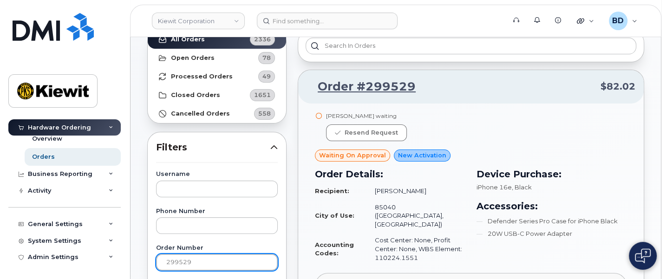
drag, startPoint x: 194, startPoint y: 264, endPoint x: 103, endPoint y: 268, distance: 91.1
paste input "36"
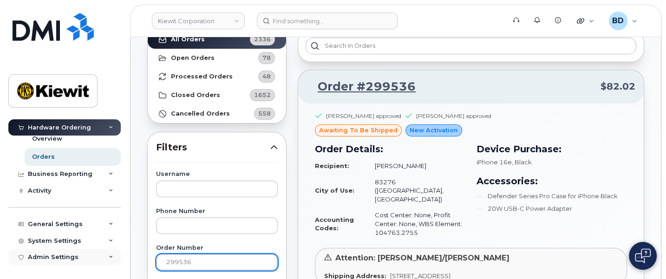
drag, startPoint x: 128, startPoint y: 258, endPoint x: 68, endPoint y: 261, distance: 60.0
paste input "8"
type input "299538"
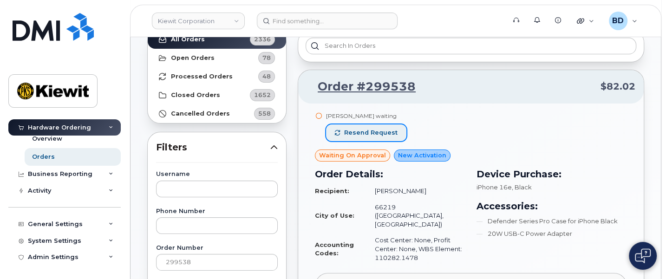
click at [365, 130] on span "Resend request" at bounding box center [370, 133] width 53 height 8
